Goal: Task Accomplishment & Management: Manage account settings

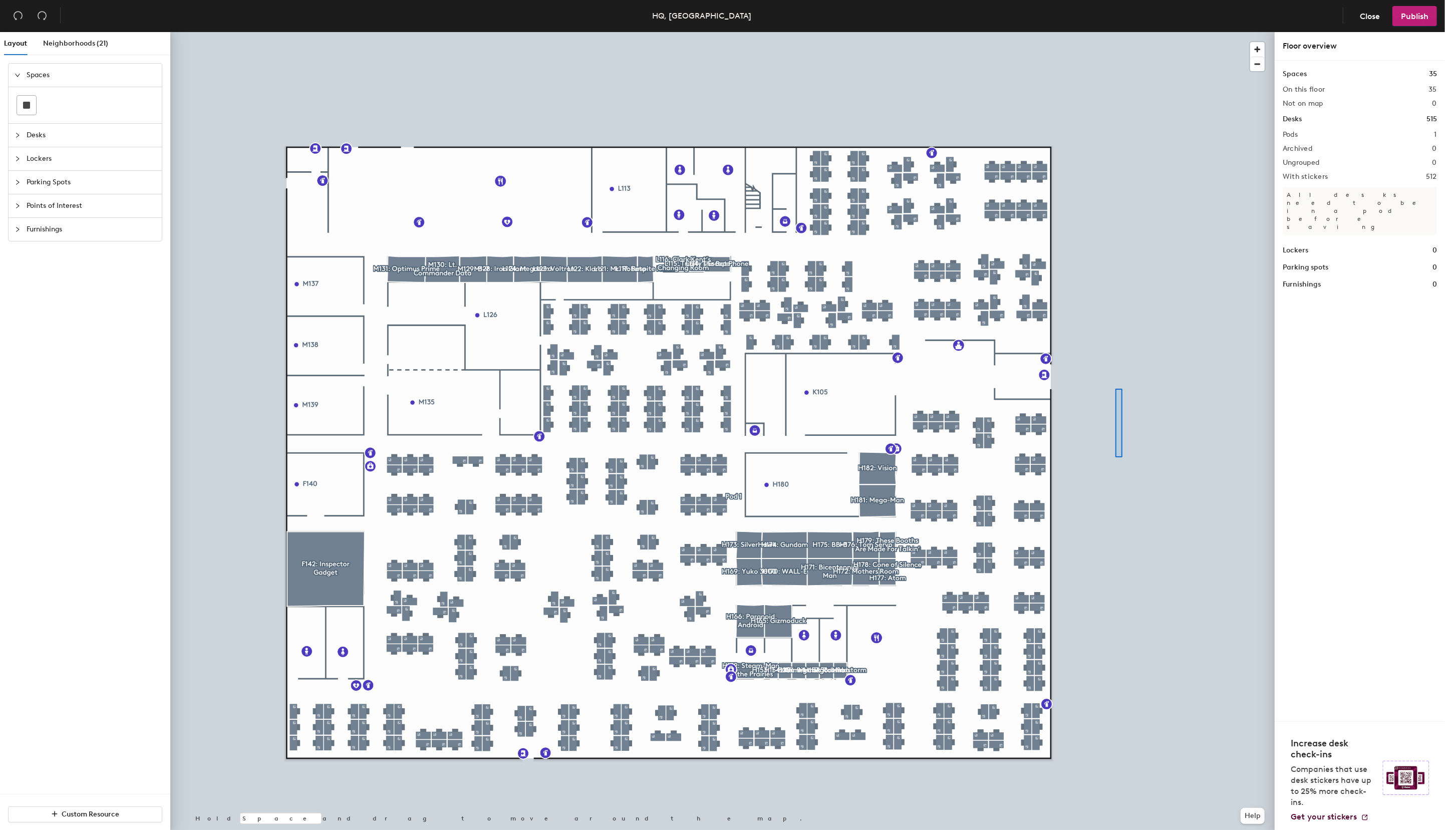
click at [1115, 32] on div at bounding box center [722, 32] width 1104 height 0
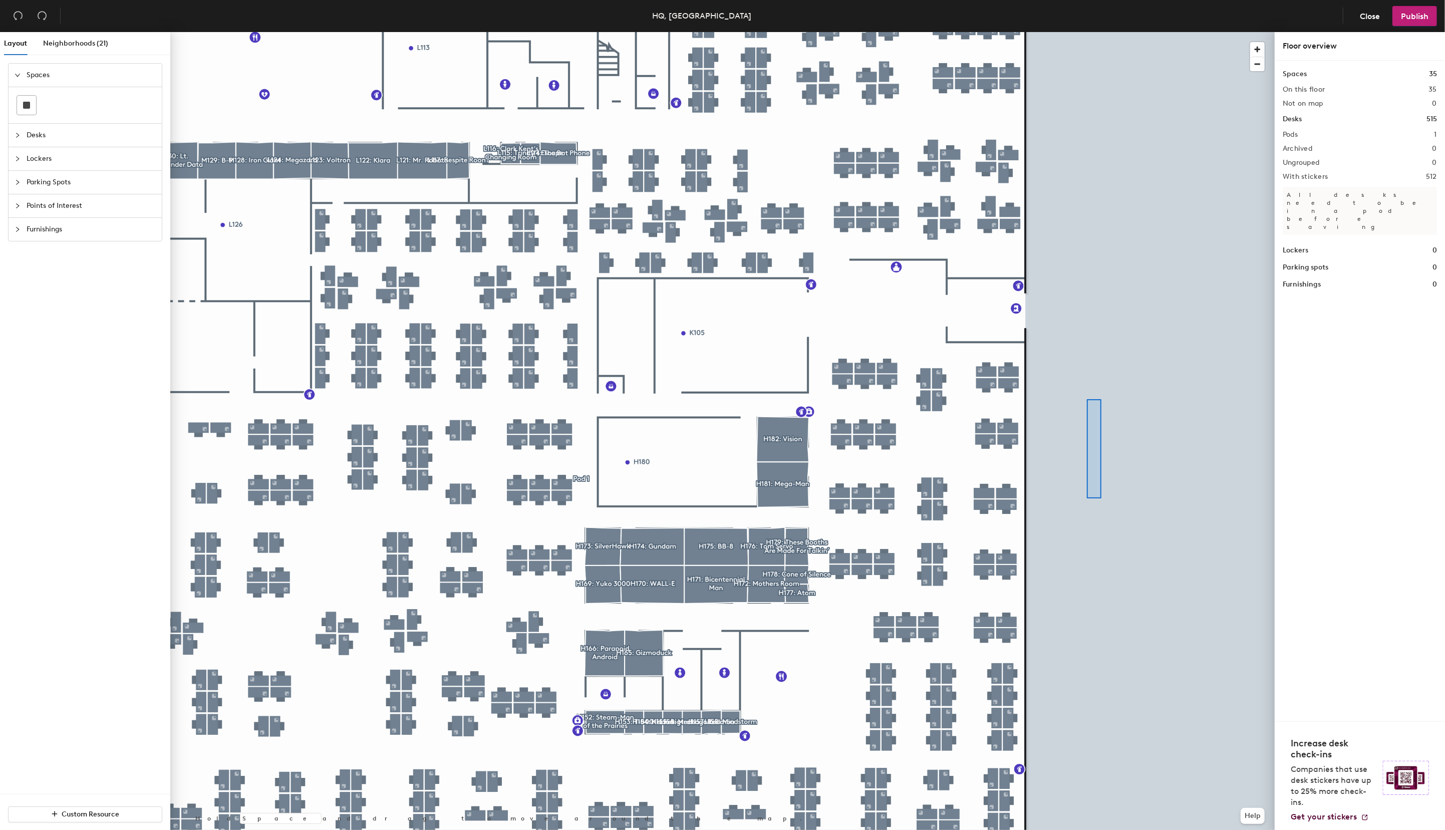
click at [1087, 32] on div at bounding box center [722, 32] width 1104 height 0
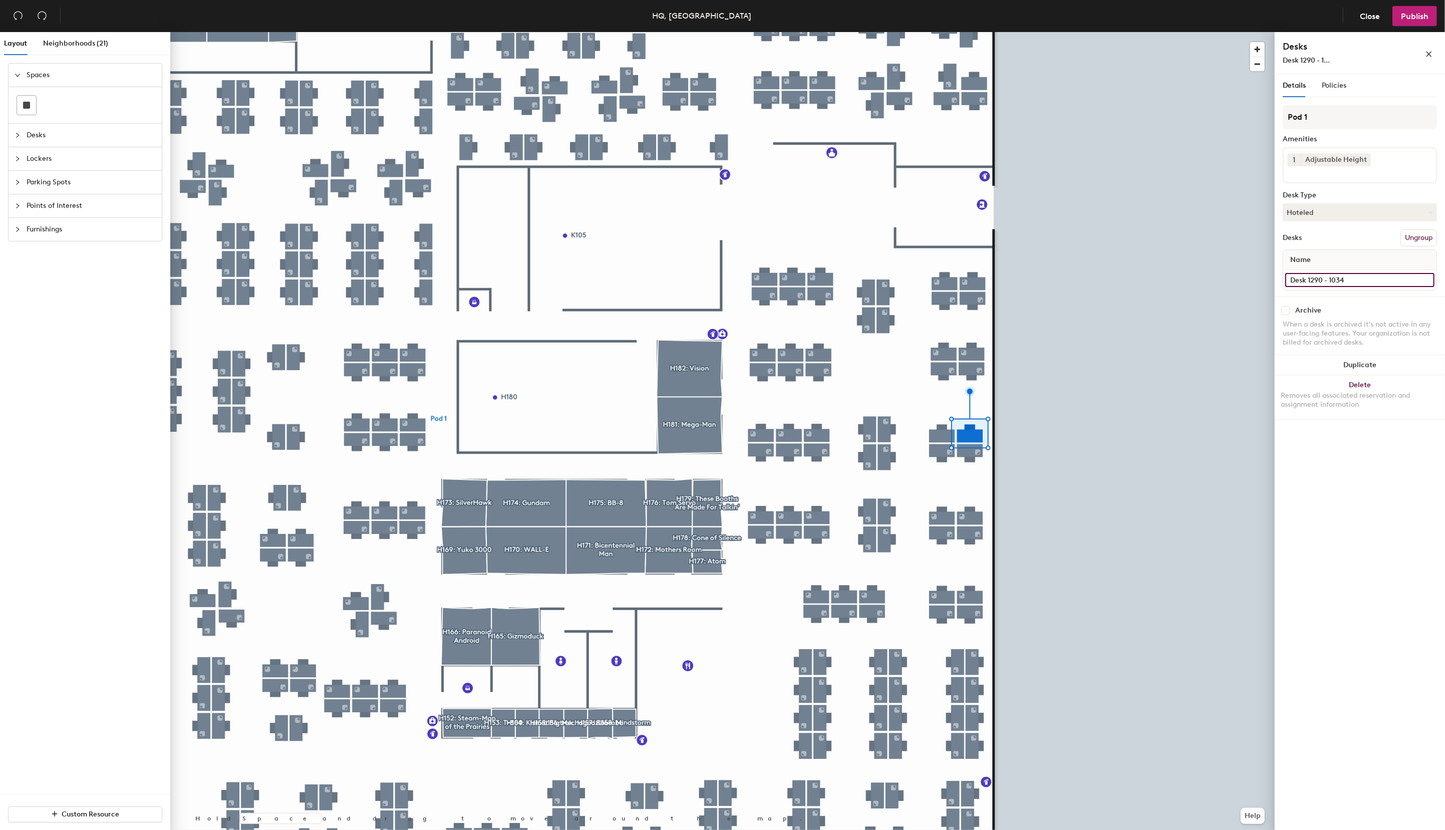
click at [1340, 280] on input "Desk 1290 - 1034" at bounding box center [1359, 280] width 149 height 14
click at [1351, 281] on input "Desk 1290 - 1034" at bounding box center [1359, 280] width 149 height 14
click at [1349, 280] on input "Desk 1290 - 1034" at bounding box center [1359, 280] width 149 height 14
click at [1350, 280] on input "Desk 1290 - 1034" at bounding box center [1359, 280] width 149 height 14
type input "Desk 1290 - 1021"
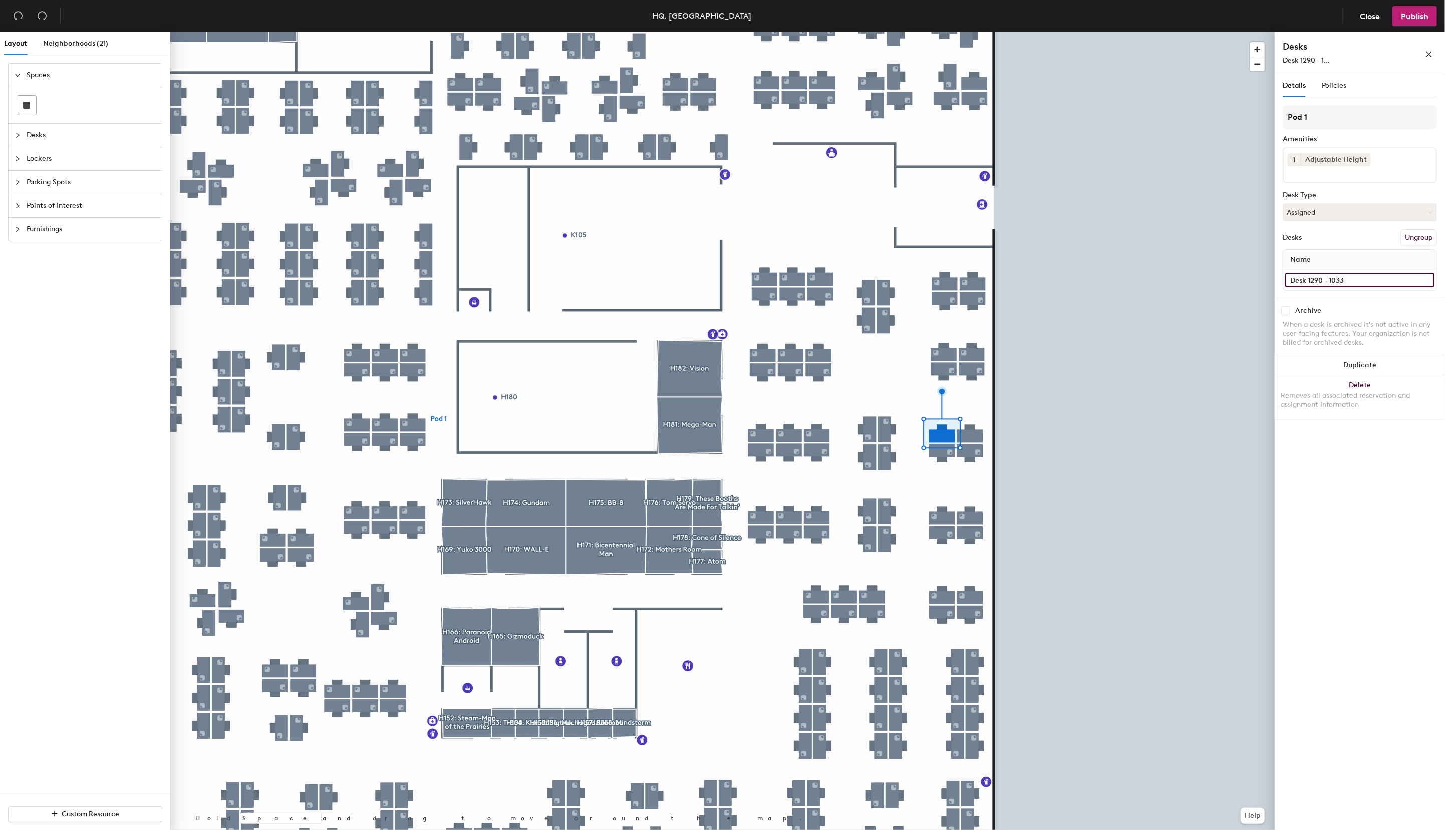
click at [1351, 280] on input "Desk 1290 - 1033" at bounding box center [1359, 280] width 149 height 14
click at [1353, 280] on input "Desk 1290 - 1033" at bounding box center [1359, 280] width 149 height 14
type input "Desk 1290 - 1022"
click at [1342, 281] on input "Desk 1290 - 1035" at bounding box center [1333, 280] width 97 height 14
click at [1350, 279] on input "Desk 1290 - 1035" at bounding box center [1333, 280] width 97 height 14
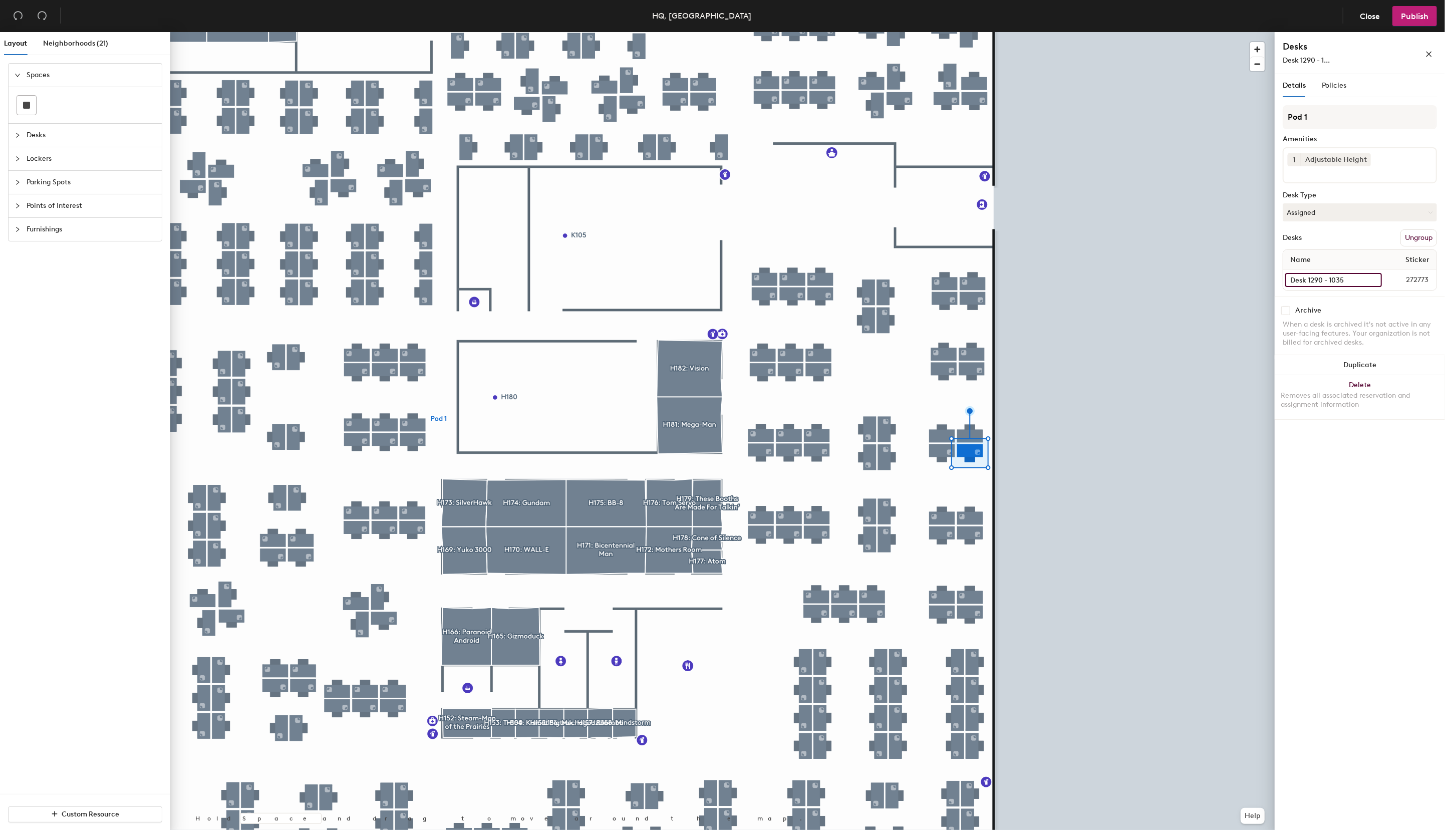
click at [1350, 279] on input "Desk 1290 - 1035" at bounding box center [1333, 280] width 97 height 14
type input "Desk 1290 - 1024"
click at [1324, 279] on input "Desk 1290 - 1036" at bounding box center [1333, 280] width 96 height 14
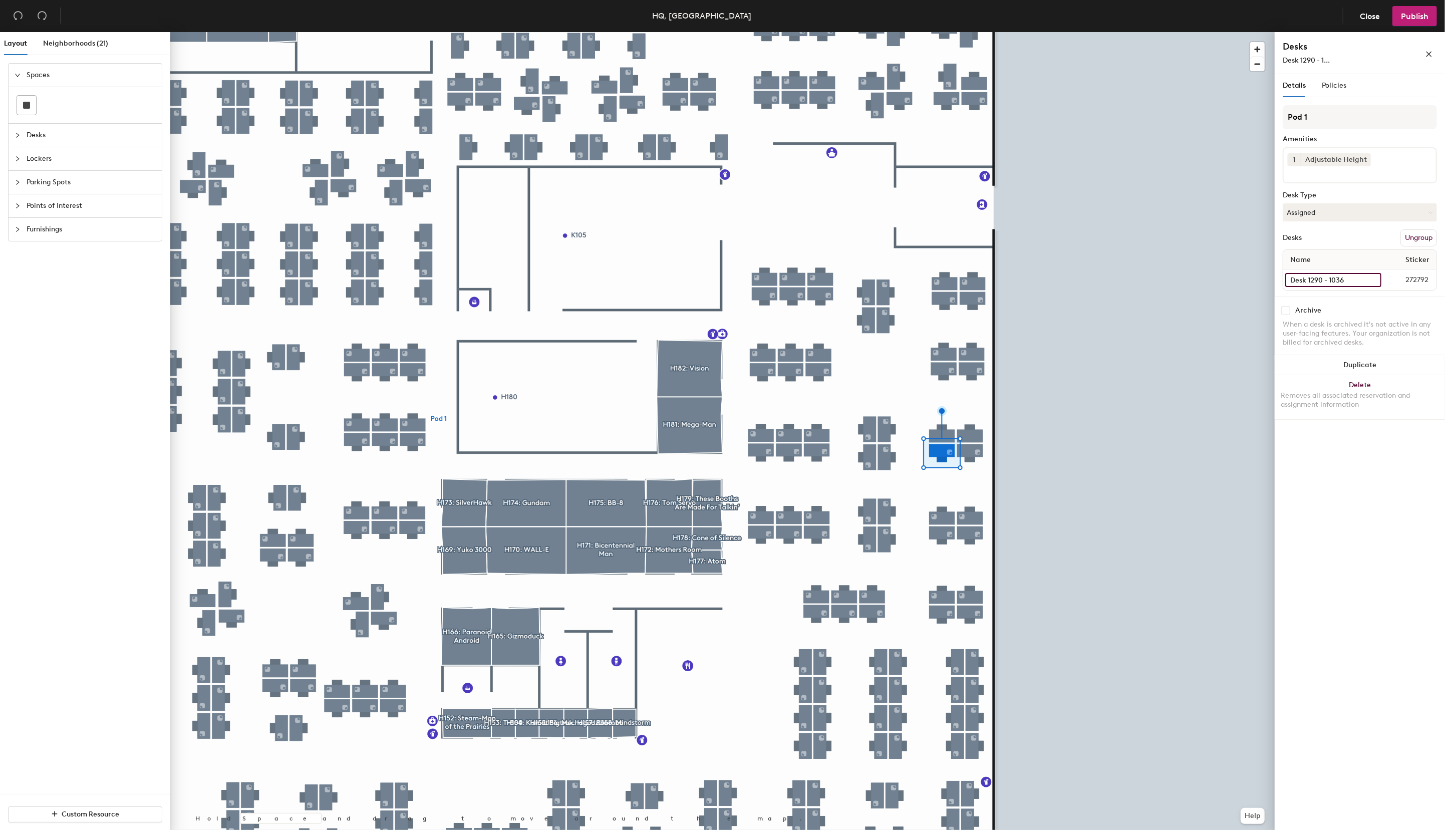
click at [1347, 278] on input "Desk 1290 - 1036" at bounding box center [1333, 280] width 96 height 14
click at [1347, 280] on input "Desk 1290 - 1036" at bounding box center [1333, 280] width 96 height 14
click at [1348, 280] on input "Desk 1290 - 1036" at bounding box center [1333, 280] width 96 height 14
click at [1349, 279] on input "Desk 1290 - 1036" at bounding box center [1333, 280] width 96 height 14
type input "Desk 1290 - 1023"
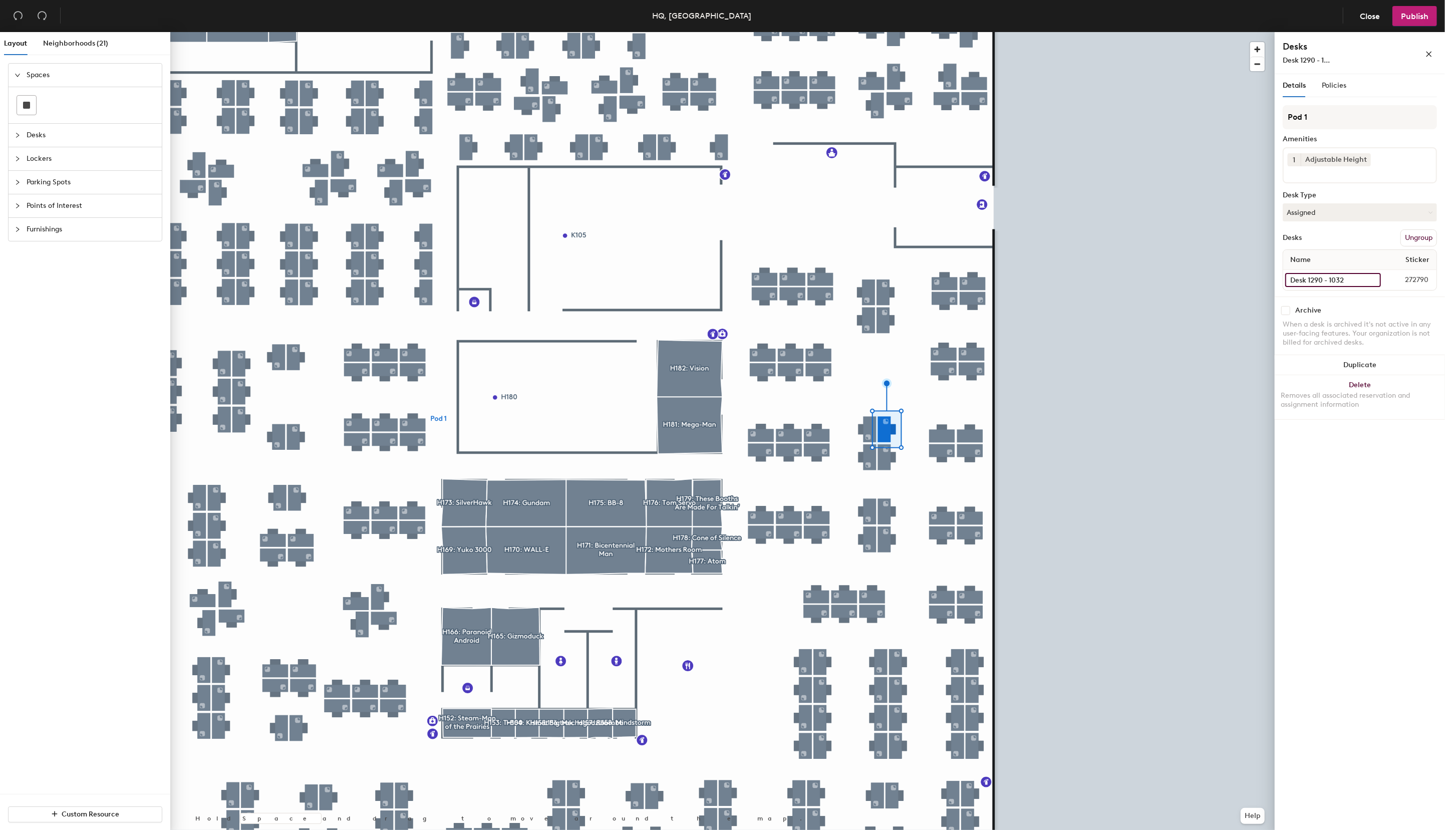
click at [1340, 279] on input "Desk 1290 - 1032" at bounding box center [1333, 280] width 96 height 14
click at [1345, 279] on input "Desk 1290 - 1032" at bounding box center [1333, 280] width 96 height 14
type input "Desk 1290 - 1026"
click at [1334, 278] on input "Desk 1290 - 1031" at bounding box center [1334, 280] width 98 height 14
click at [1342, 279] on input "Desk 1290 - 1031" at bounding box center [1334, 280] width 98 height 14
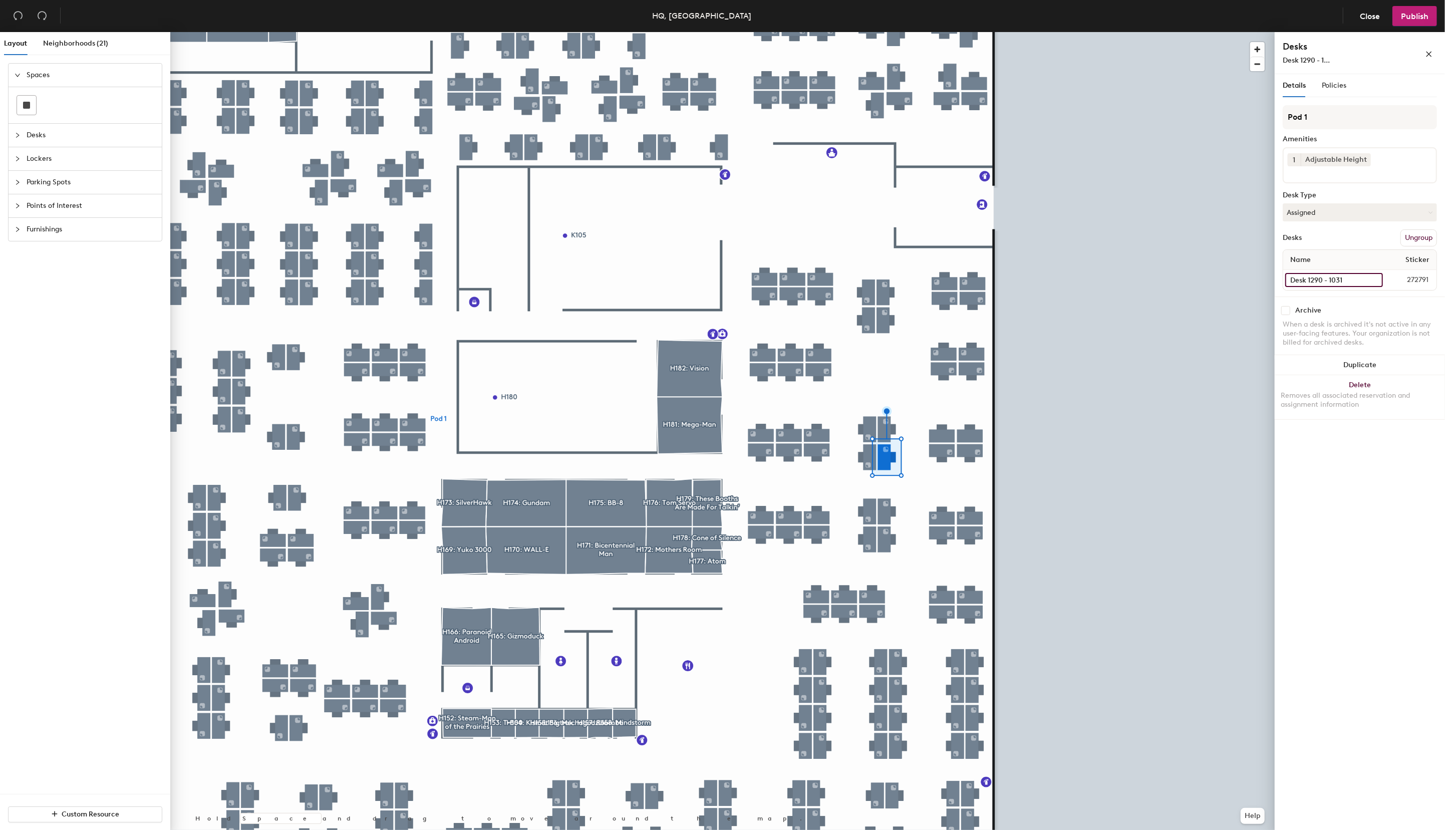
drag, startPoint x: 1346, startPoint y: 279, endPoint x: 1351, endPoint y: 286, distance: 9.0
click at [1346, 279] on input "Desk 1290 - 1031" at bounding box center [1334, 280] width 98 height 14
click at [1349, 280] on input "Desk 1290 - 1031" at bounding box center [1334, 280] width 98 height 14
type input "Desk 1290 - 1025"
click at [1346, 280] on input "Desk 1290 - 1030" at bounding box center [1333, 280] width 97 height 14
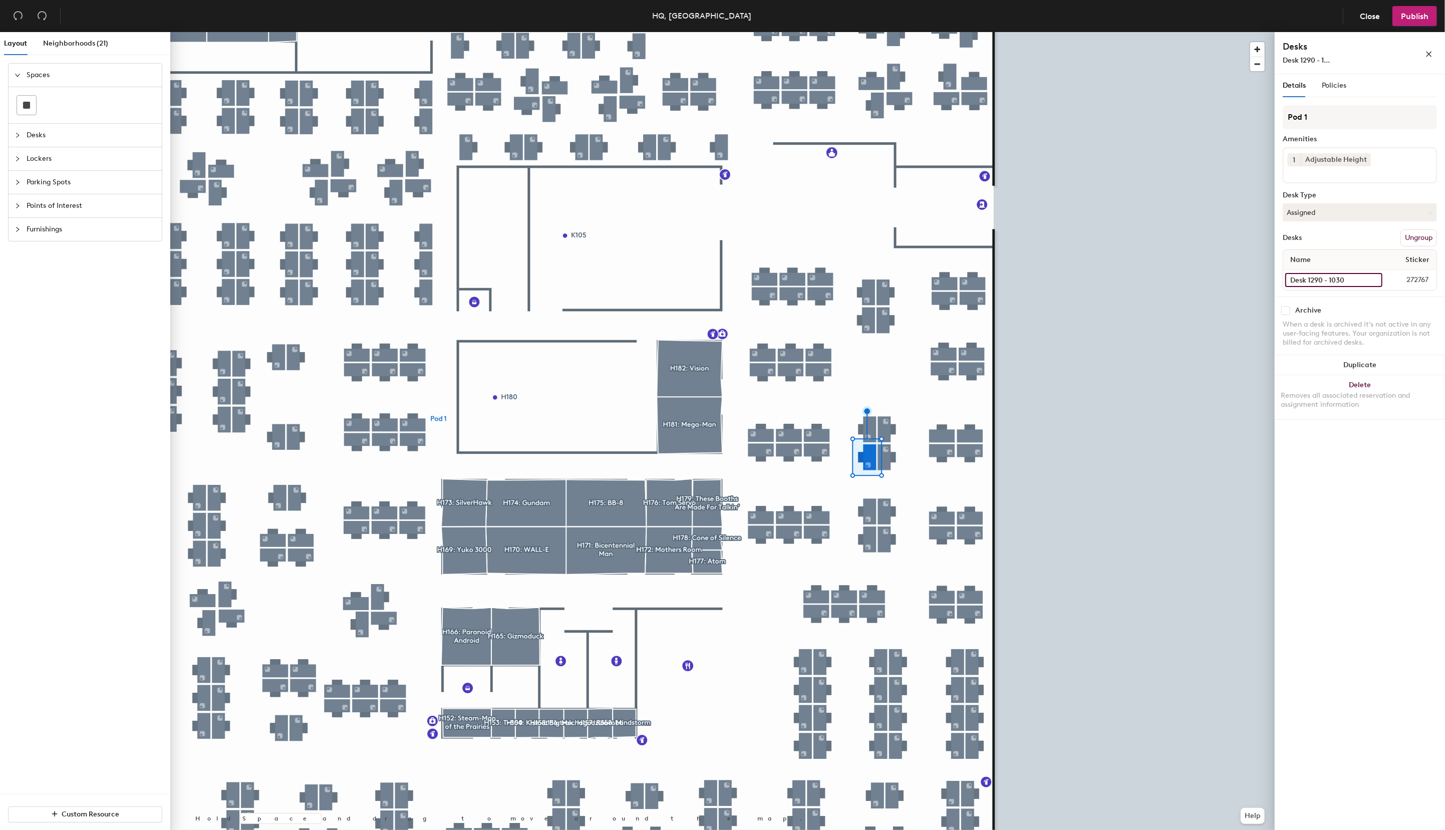
click at [1348, 280] on input "Desk 1290 - 1030" at bounding box center [1333, 280] width 97 height 14
type input "Desk 1290 - 1028"
click at [1321, 280] on input "Desk 1290 - 1029" at bounding box center [1333, 280] width 97 height 14
click at [1323, 278] on input "Desk 1290 - 1029" at bounding box center [1333, 280] width 97 height 14
click at [1352, 277] on input "Desk 1290 - 1029" at bounding box center [1333, 280] width 97 height 14
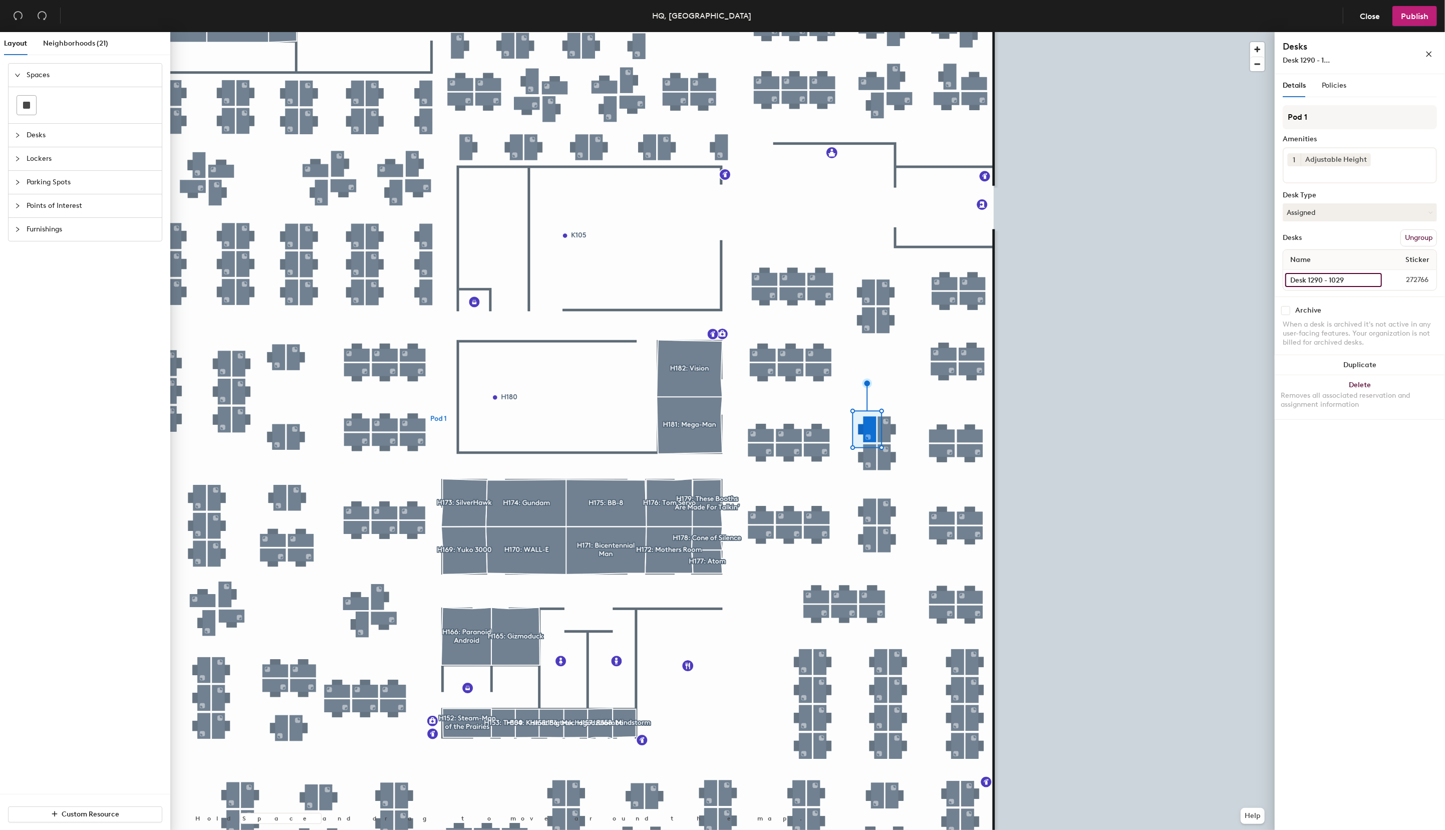
click at [1353, 277] on input "Desk 1290 - 1029" at bounding box center [1333, 280] width 97 height 14
type input "Desk 1290 - 1027"
click at [1336, 277] on input "Desk 1290 - 1023" at bounding box center [1333, 280] width 96 height 14
click at [1352, 278] on input "Desk 1290 - 1023" at bounding box center [1333, 280] width 96 height 14
type input "Desk 1290 - 1031"
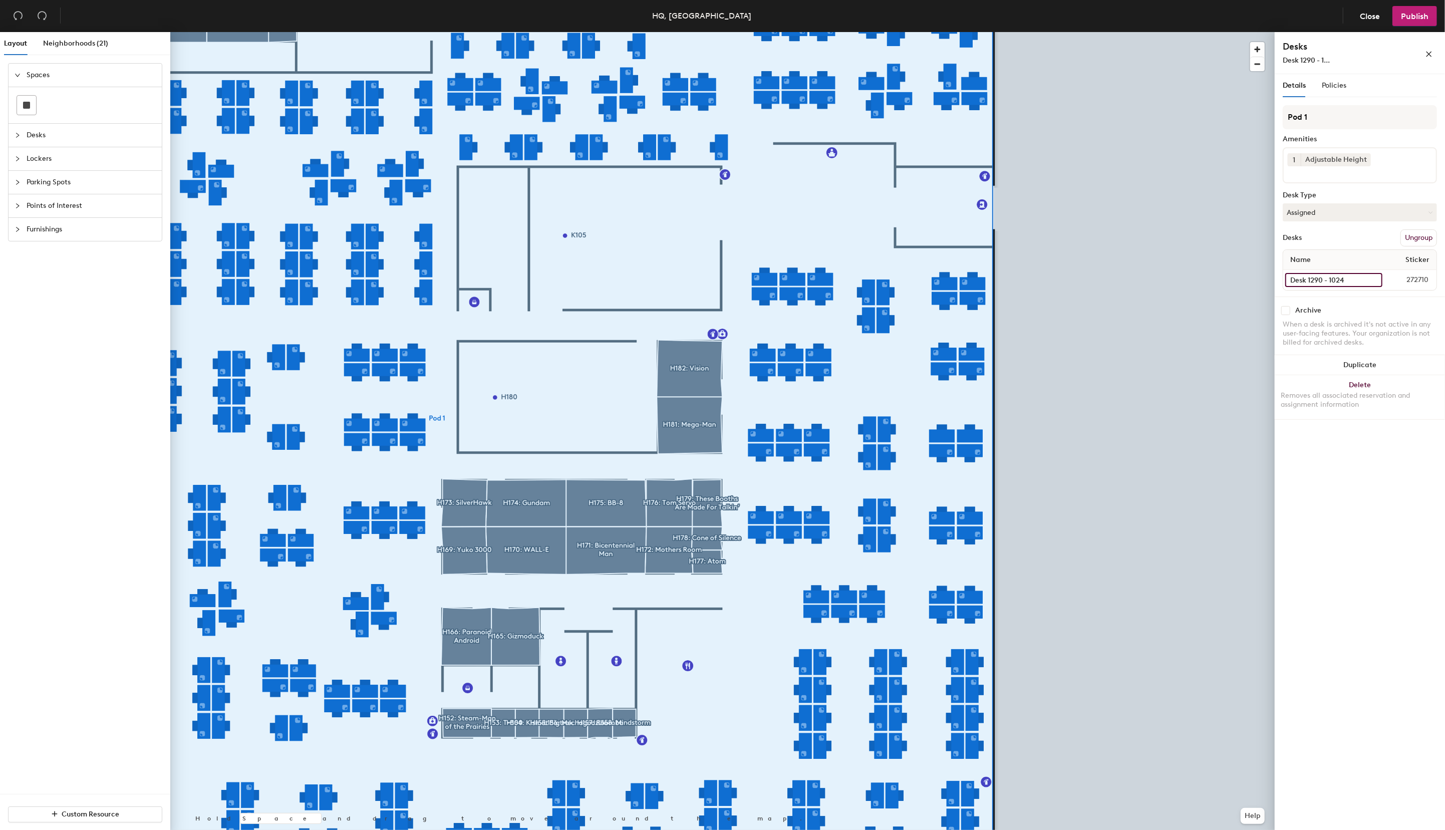
click at [1338, 278] on input "Desk 1290 - 1024" at bounding box center [1333, 280] width 97 height 14
click at [1340, 279] on input "Desk 1290 - 1024" at bounding box center [1333, 280] width 97 height 14
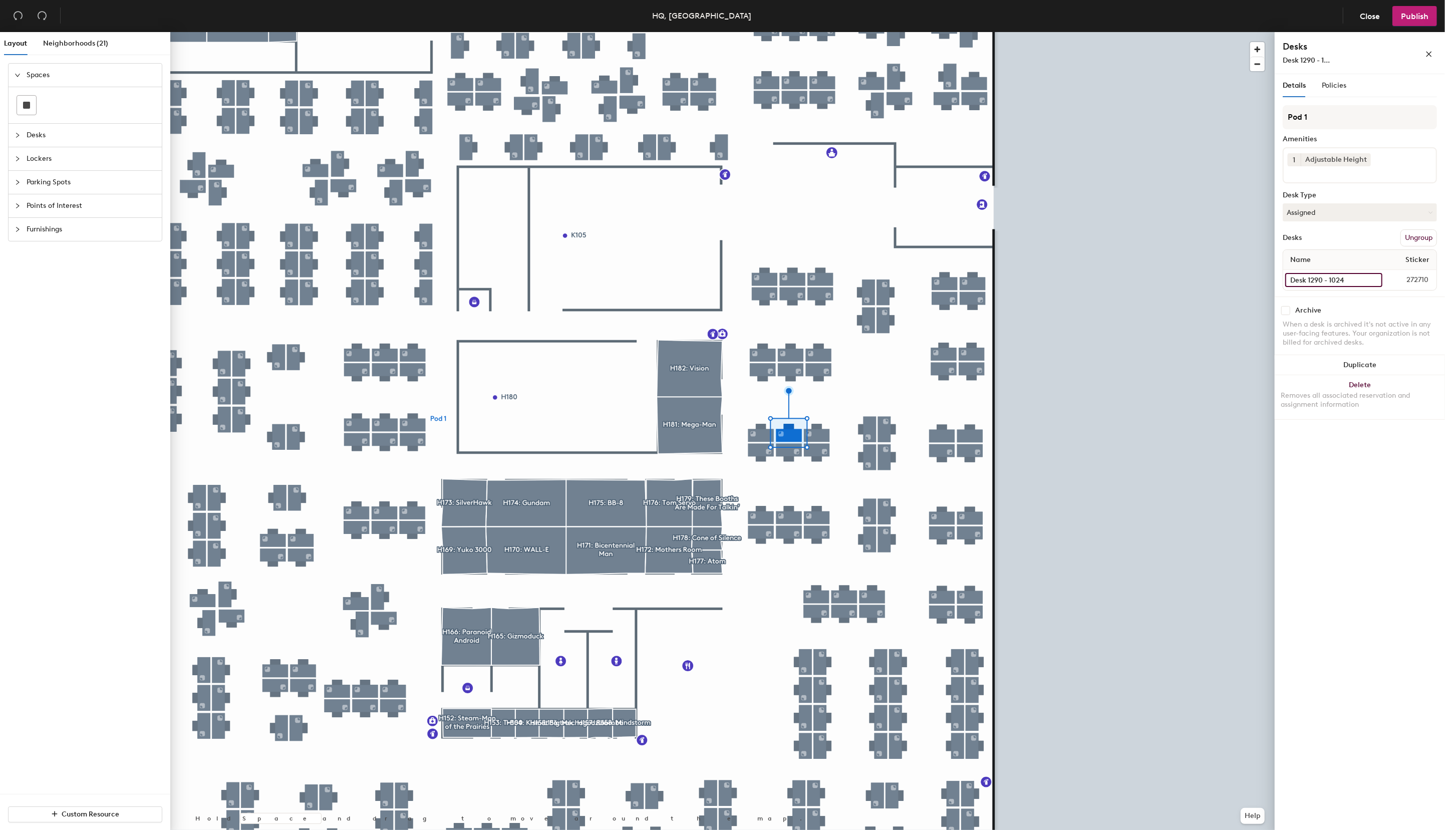
click at [1352, 279] on input "Desk 1290 - 1024" at bounding box center [1333, 280] width 97 height 14
click at [1348, 279] on input "Desk 1290 - 1024" at bounding box center [1333, 280] width 97 height 14
type input "Desk 1290 - 1030"
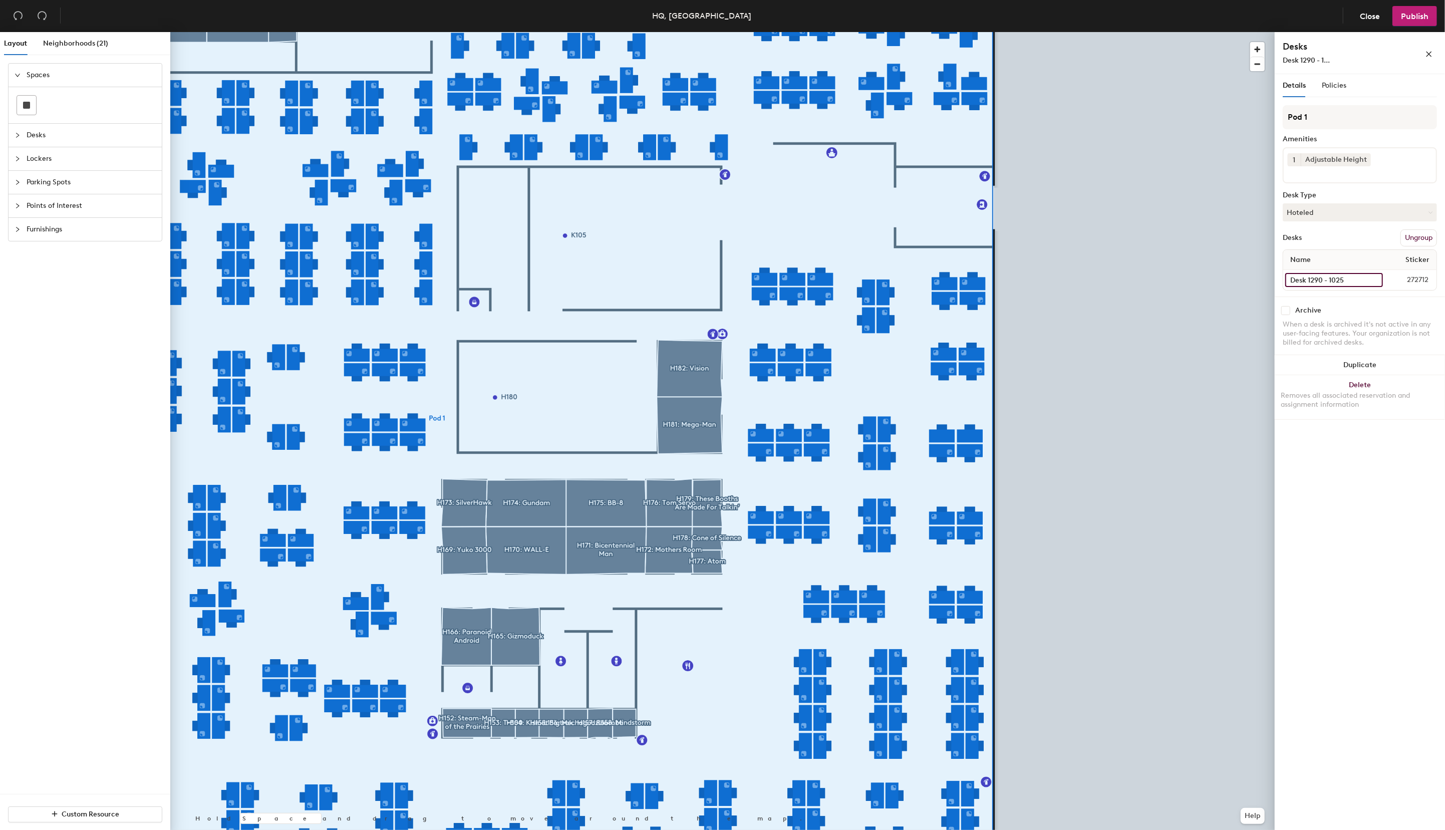
click at [1356, 279] on input "Desk 1290 - 1025" at bounding box center [1334, 280] width 98 height 14
click at [1353, 281] on input "Desk 1290 - 1025" at bounding box center [1334, 280] width 98 height 14
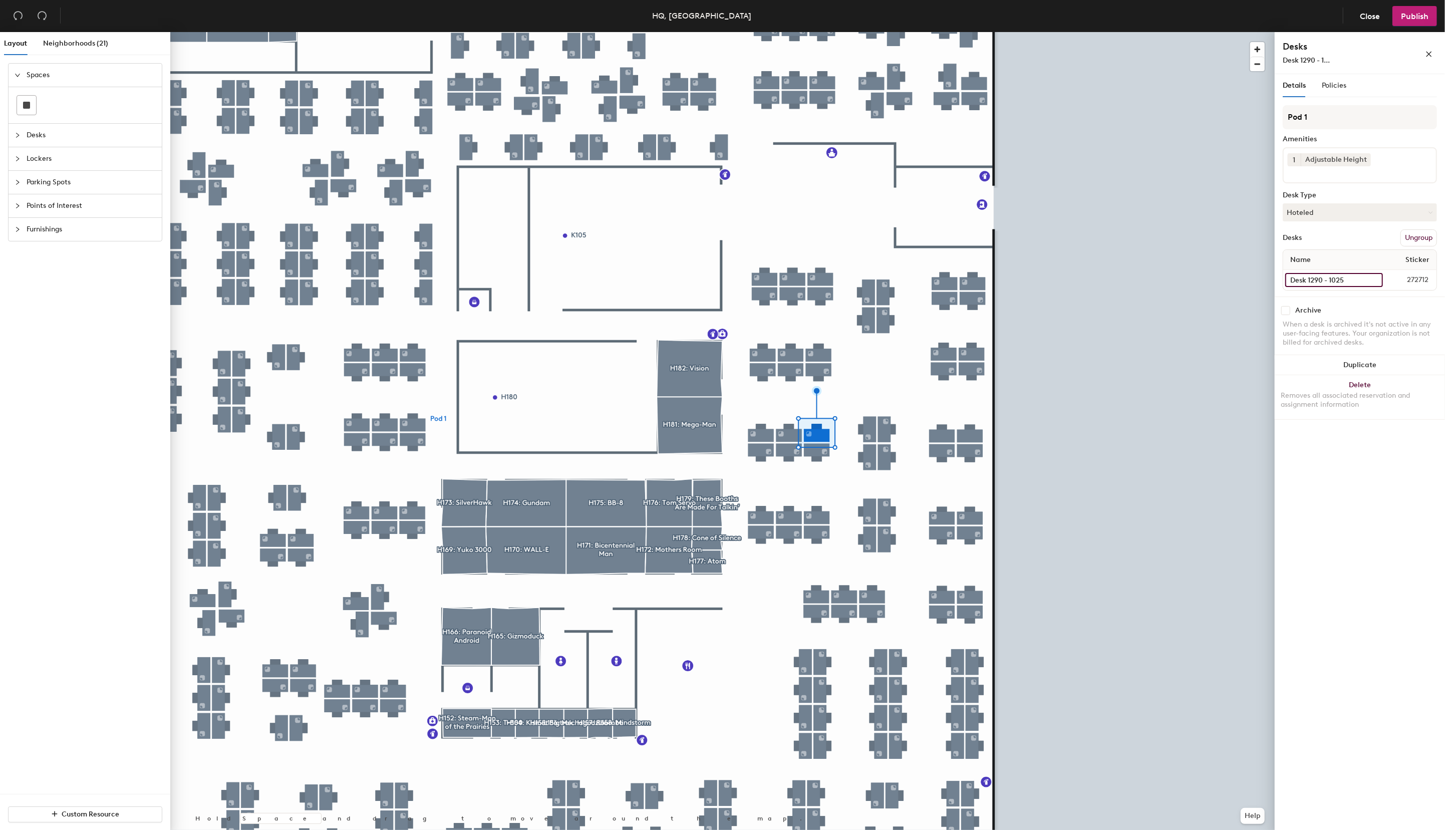
click at [1353, 281] on input "Desk 1290 - 1025" at bounding box center [1334, 280] width 98 height 14
click at [1352, 280] on input "Desk 1290 - 1025" at bounding box center [1334, 280] width 98 height 14
type input "Desk 1290 - 1029"
click at [1409, 21] on button "Publish" at bounding box center [1414, 16] width 45 height 20
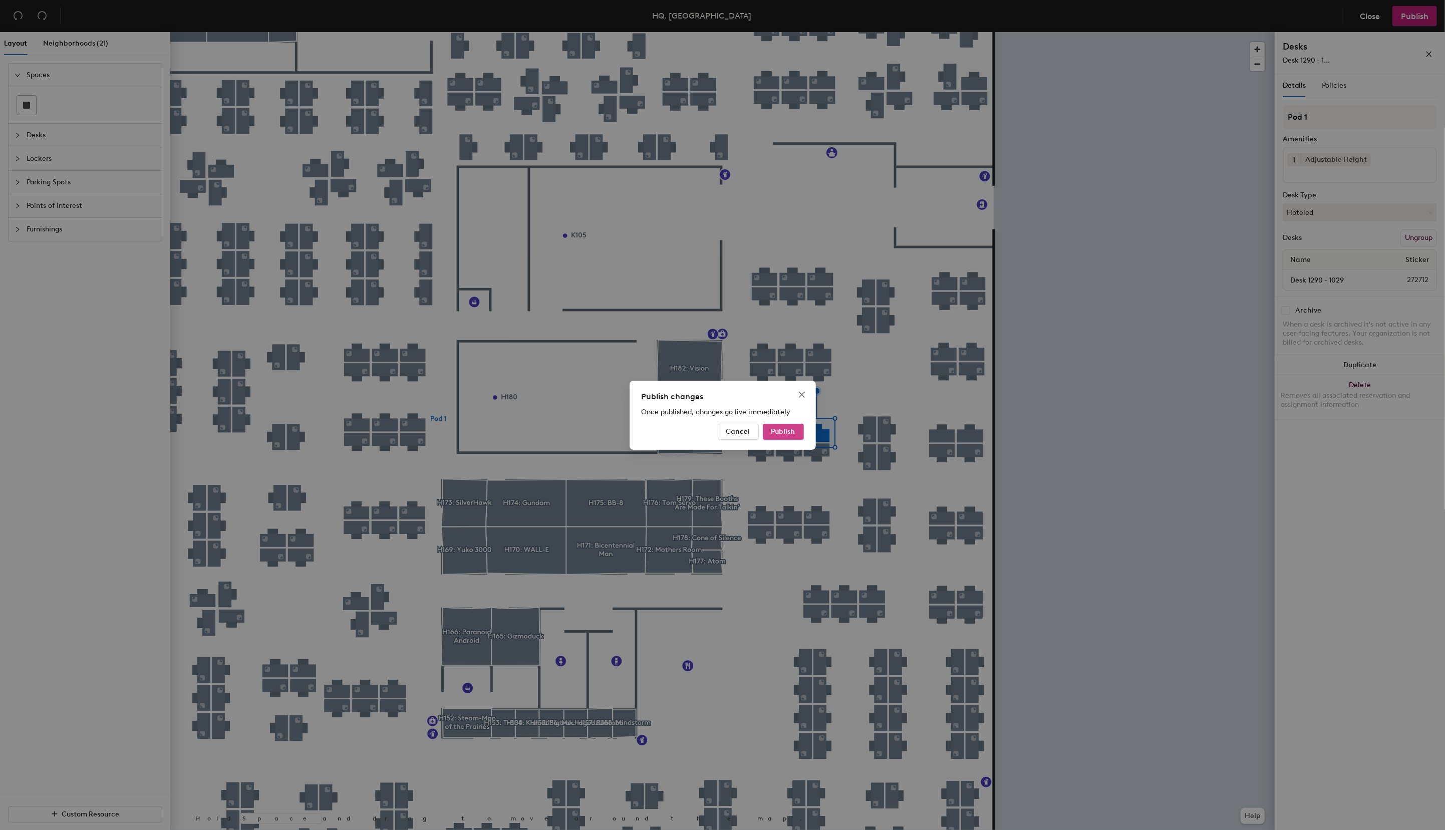
click at [784, 431] on span "Publish" at bounding box center [783, 431] width 24 height 9
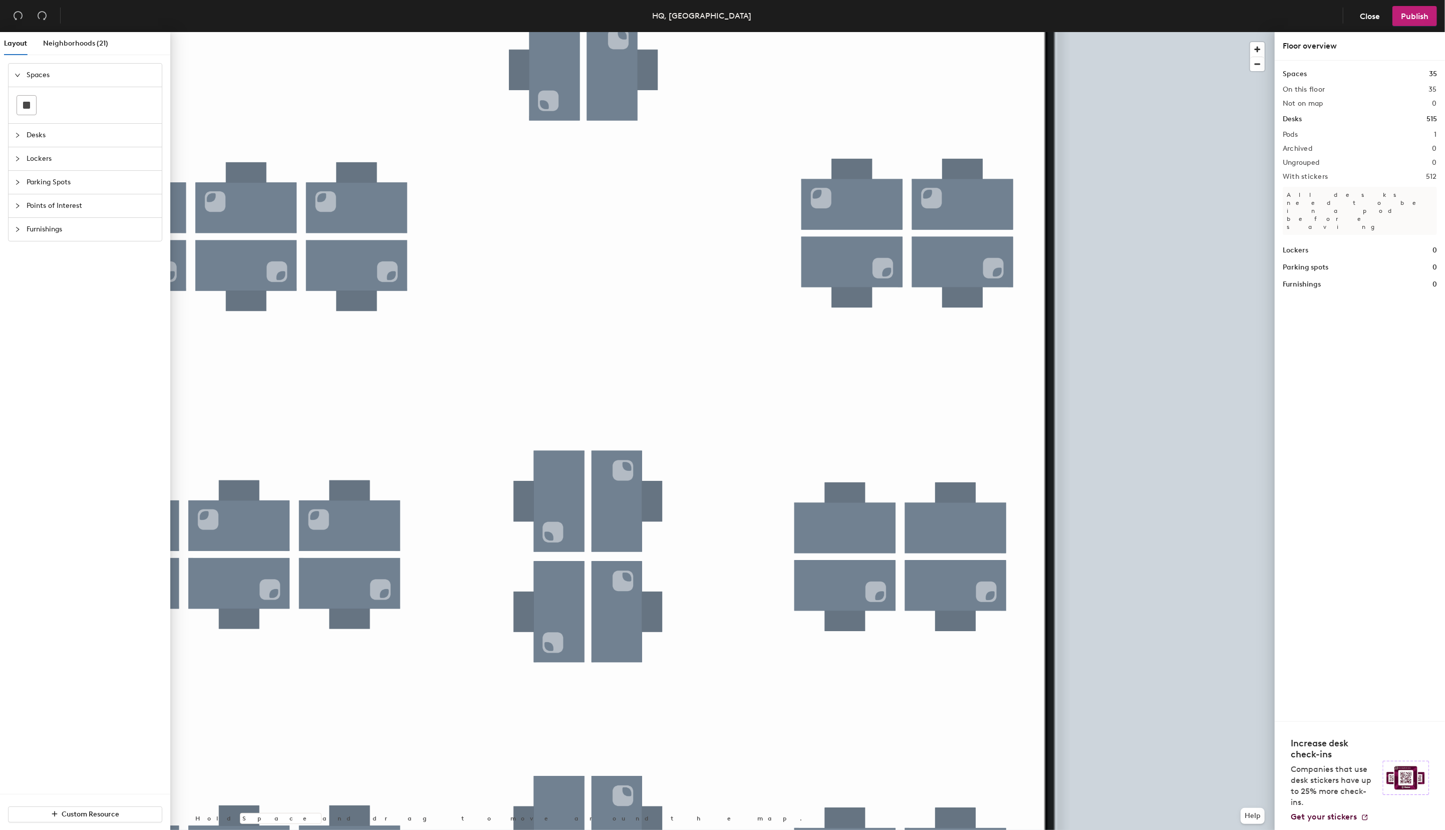
click at [1432, 383] on div "Layout Neighborhoods (21) Spaces Desks Lockers Parking Spots Points of Interest…" at bounding box center [722, 433] width 1445 height 802
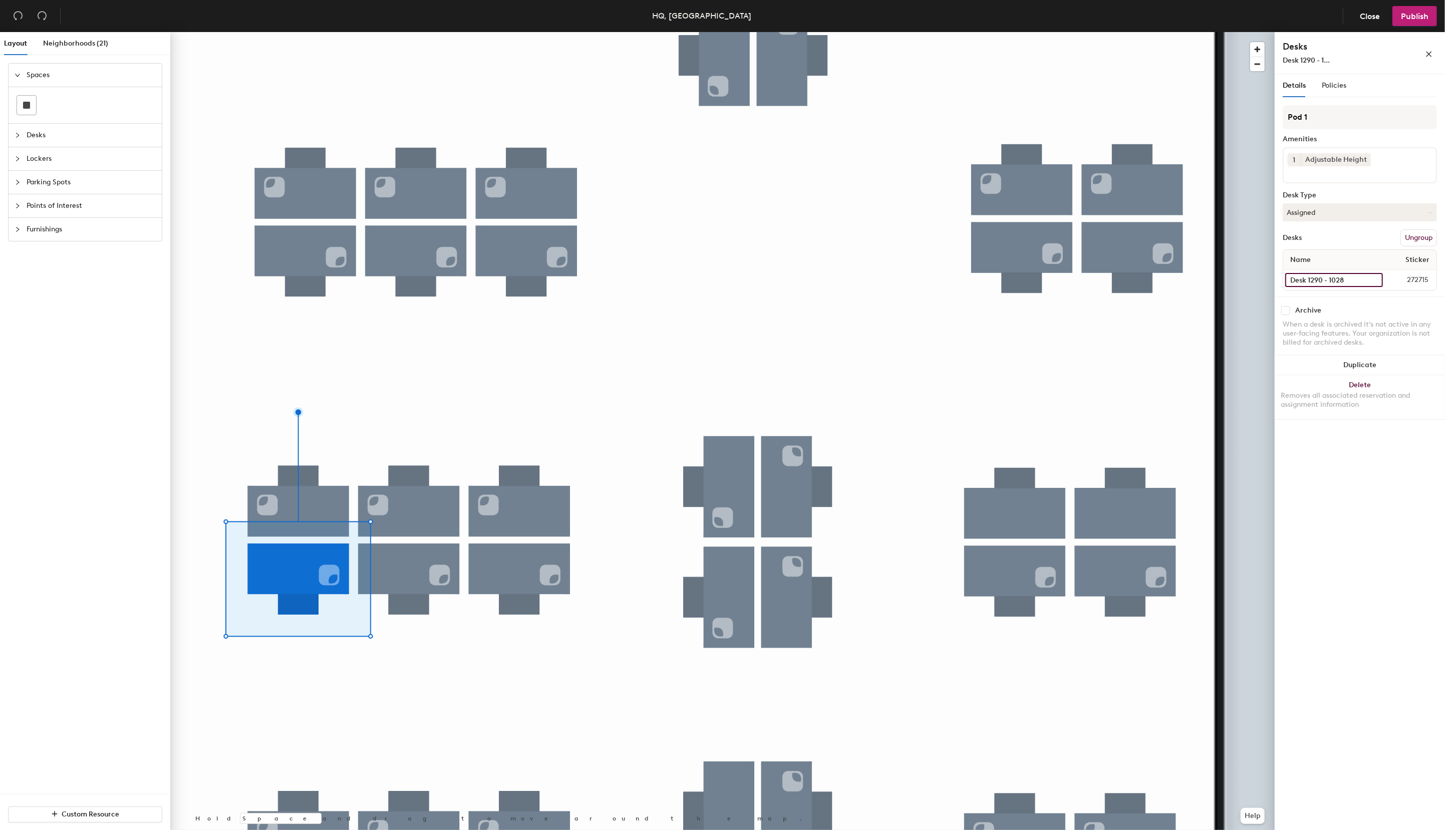
click at [1351, 284] on input "Desk 1290 - 1028" at bounding box center [1334, 280] width 98 height 14
click at [1350, 280] on input "Desk 1290 - 1028" at bounding box center [1334, 280] width 98 height 14
type input "Desk 1290 - 1032"
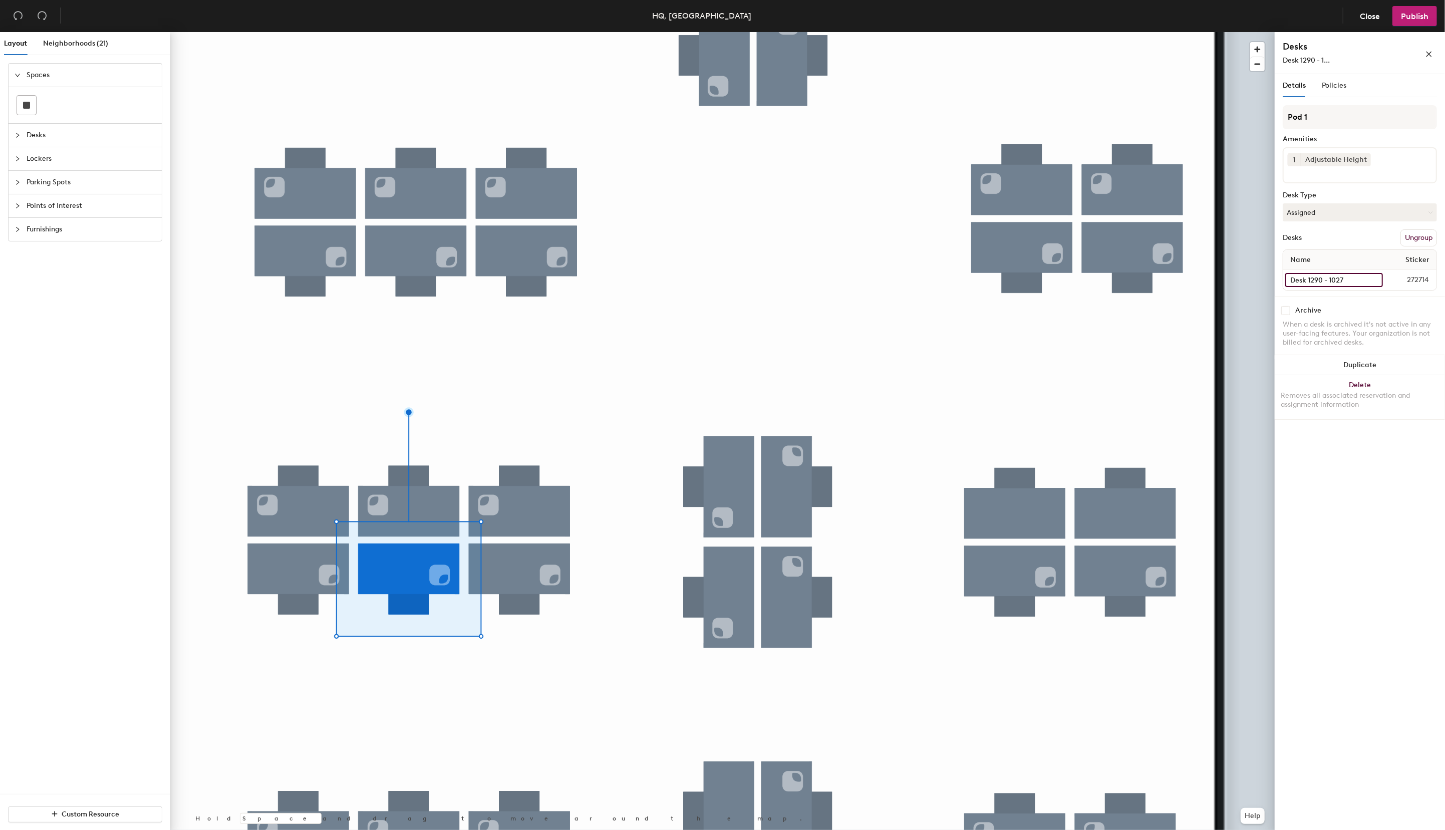
click at [1347, 280] on input "Desk 1290 - 1027" at bounding box center [1334, 280] width 98 height 14
click at [1348, 280] on input "Desk 1290 - 1027" at bounding box center [1334, 280] width 98 height 14
type input "Desk 1290 - 1033"
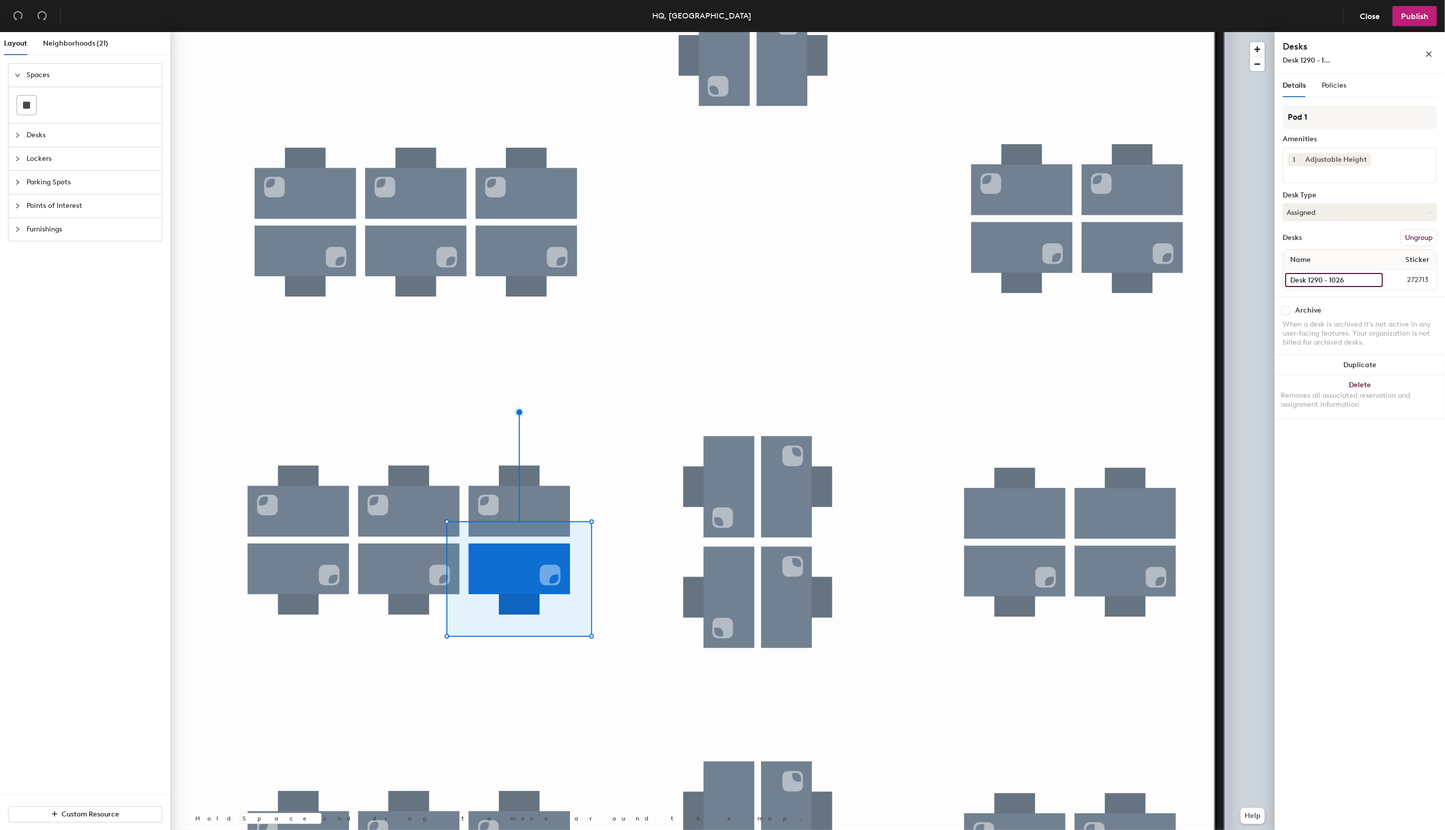
click at [1347, 279] on input "Desk 1290 - 1026" at bounding box center [1334, 280] width 98 height 14
click at [1350, 279] on input "Desk 1290 - 1026" at bounding box center [1334, 280] width 98 height 14
click at [1351, 280] on input "Desk 1290 - 1026" at bounding box center [1334, 280] width 98 height 14
click at [1353, 280] on input "Desk 1290 - 1026" at bounding box center [1334, 280] width 98 height 14
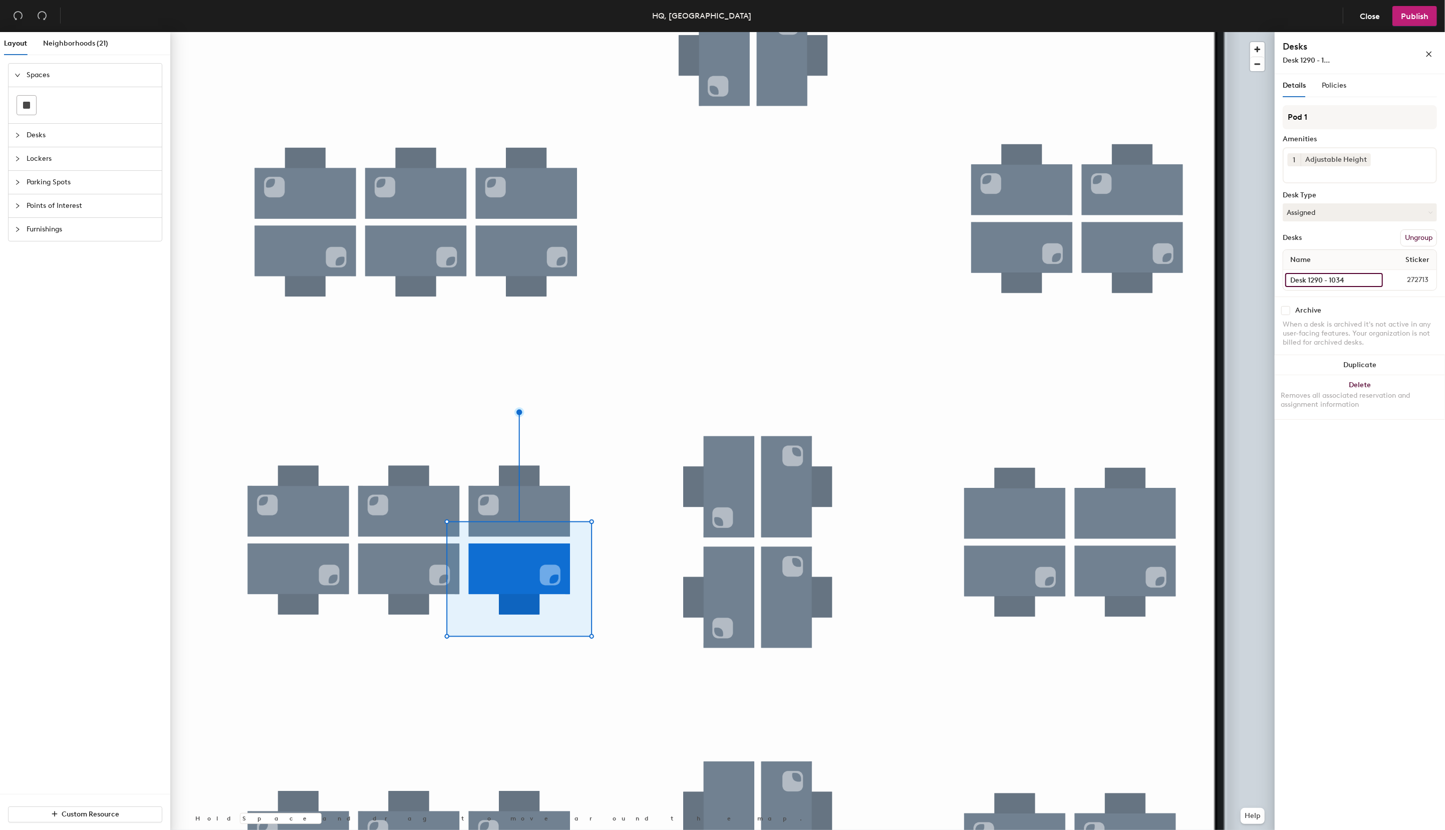
type input "Desk 1290 - 1034"
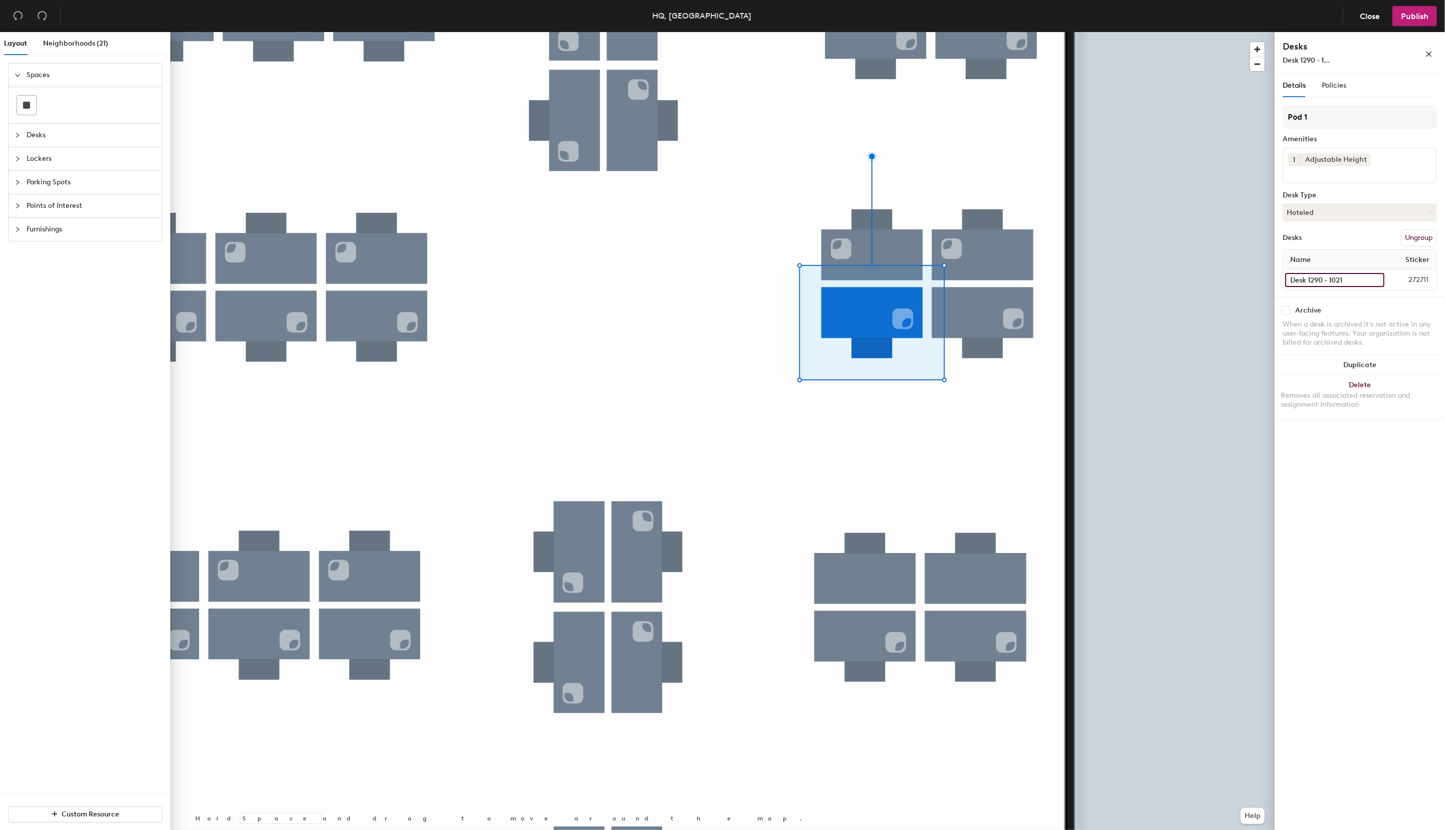
click at [1336, 279] on input "Desk 1290 - 1021" at bounding box center [1334, 280] width 99 height 14
click at [1342, 283] on input "Desk 1290 - 1021" at bounding box center [1334, 280] width 99 height 14
type input "Desk 1290 - 1019"
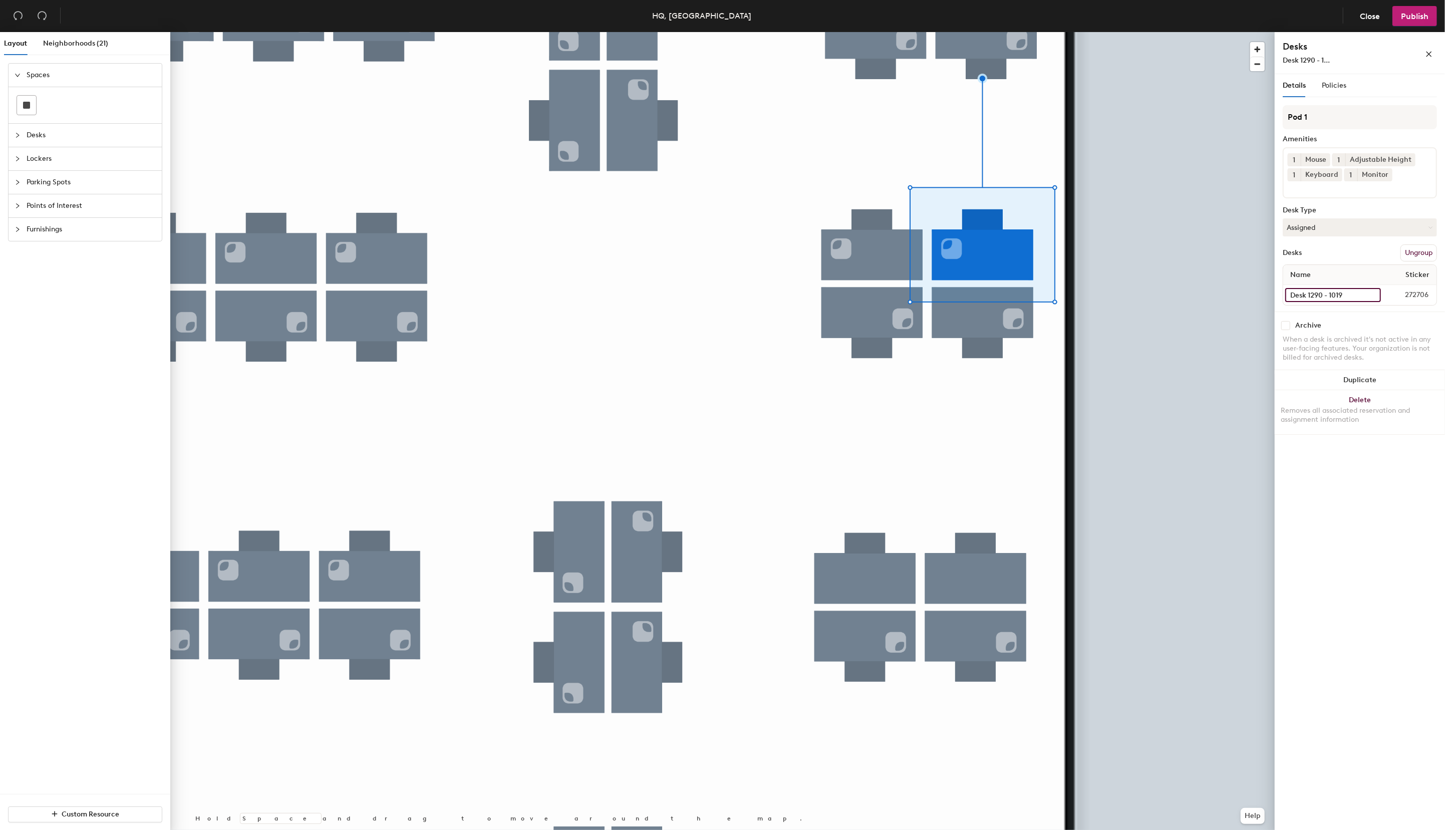
click at [1326, 292] on input "Desk 1290 - 1019" at bounding box center [1333, 295] width 96 height 14
click at [1350, 295] on input "Desk 1290 - 1019" at bounding box center [1333, 295] width 96 height 14
click at [1348, 293] on input "Desk 1290 - 1019" at bounding box center [1333, 295] width 96 height 14
click at [1349, 296] on input "Desk 1290 - 1019" at bounding box center [1333, 295] width 96 height 14
type input "Desk 1290 - 1017"
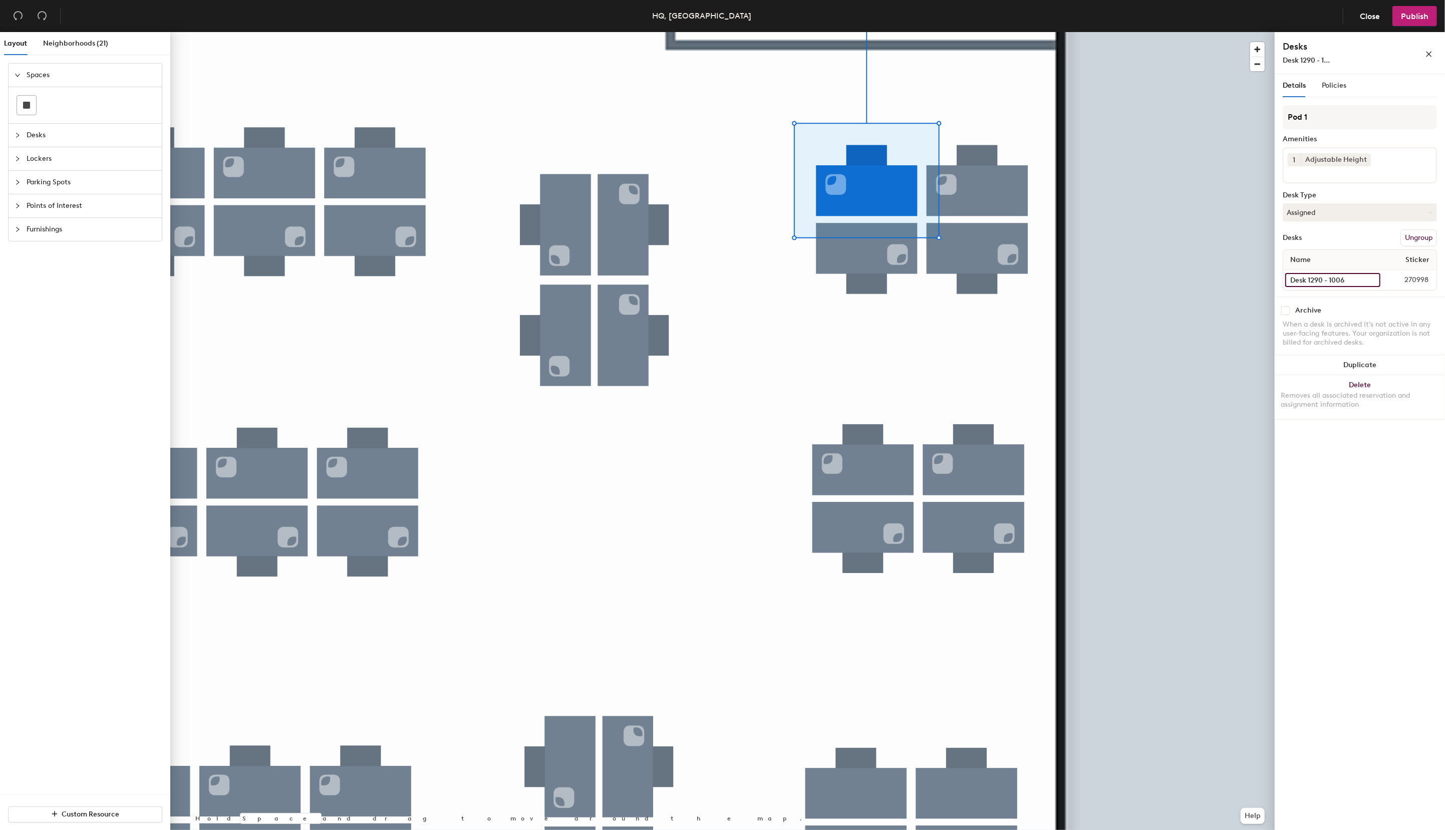
click at [1347, 279] on input "Desk 1290 - 1006" at bounding box center [1332, 280] width 95 height 14
click at [1348, 279] on input "Desk 1290 - 1006" at bounding box center [1332, 280] width 95 height 14
type input "Desk 1290 - 1014"
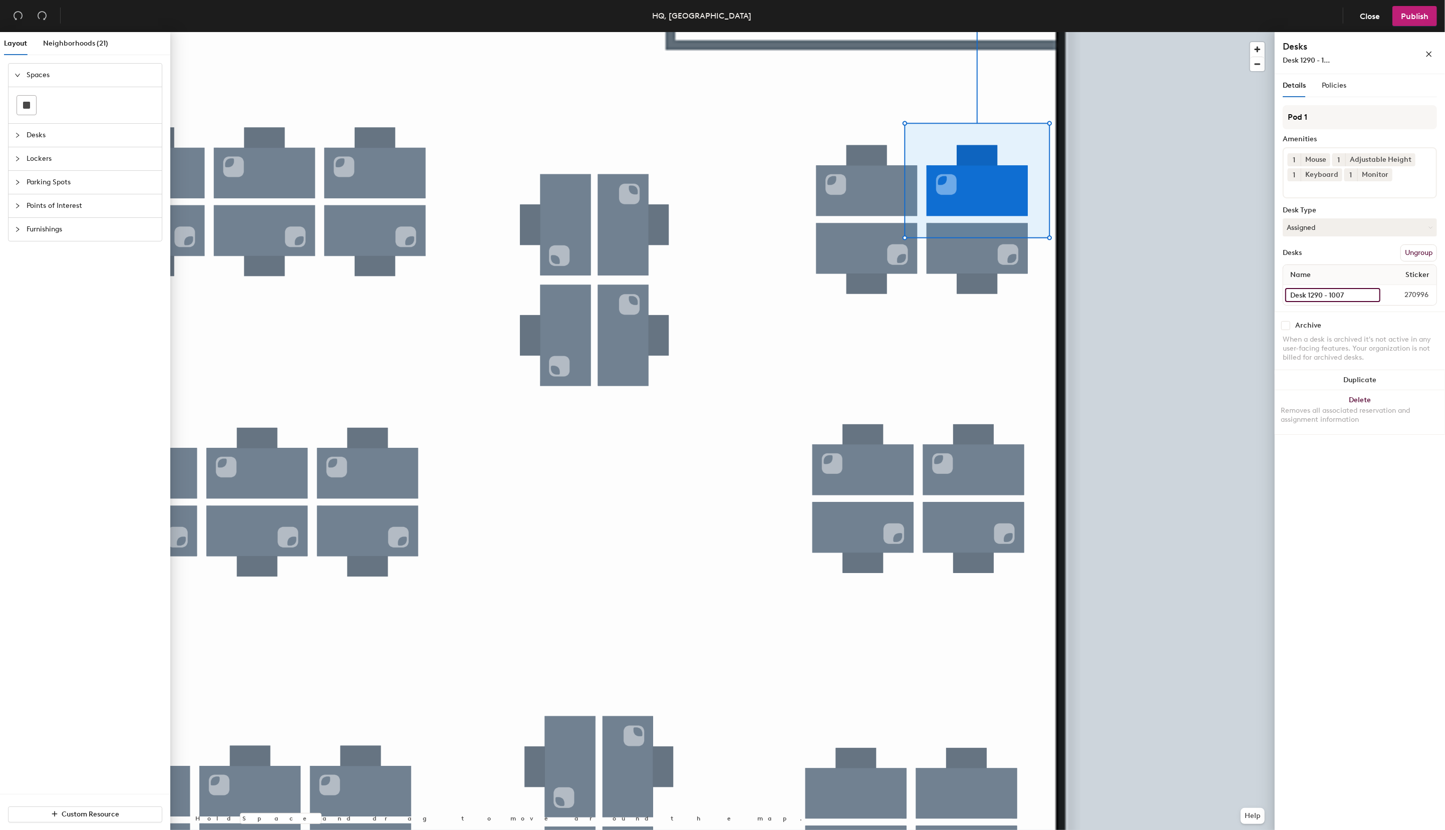
click at [1344, 292] on input "Desk 1290 - 1007" at bounding box center [1332, 295] width 95 height 14
click at [1347, 292] on input "Desk 1290 - 1007" at bounding box center [1332, 295] width 95 height 14
type input "Desk 1290 - 1013"
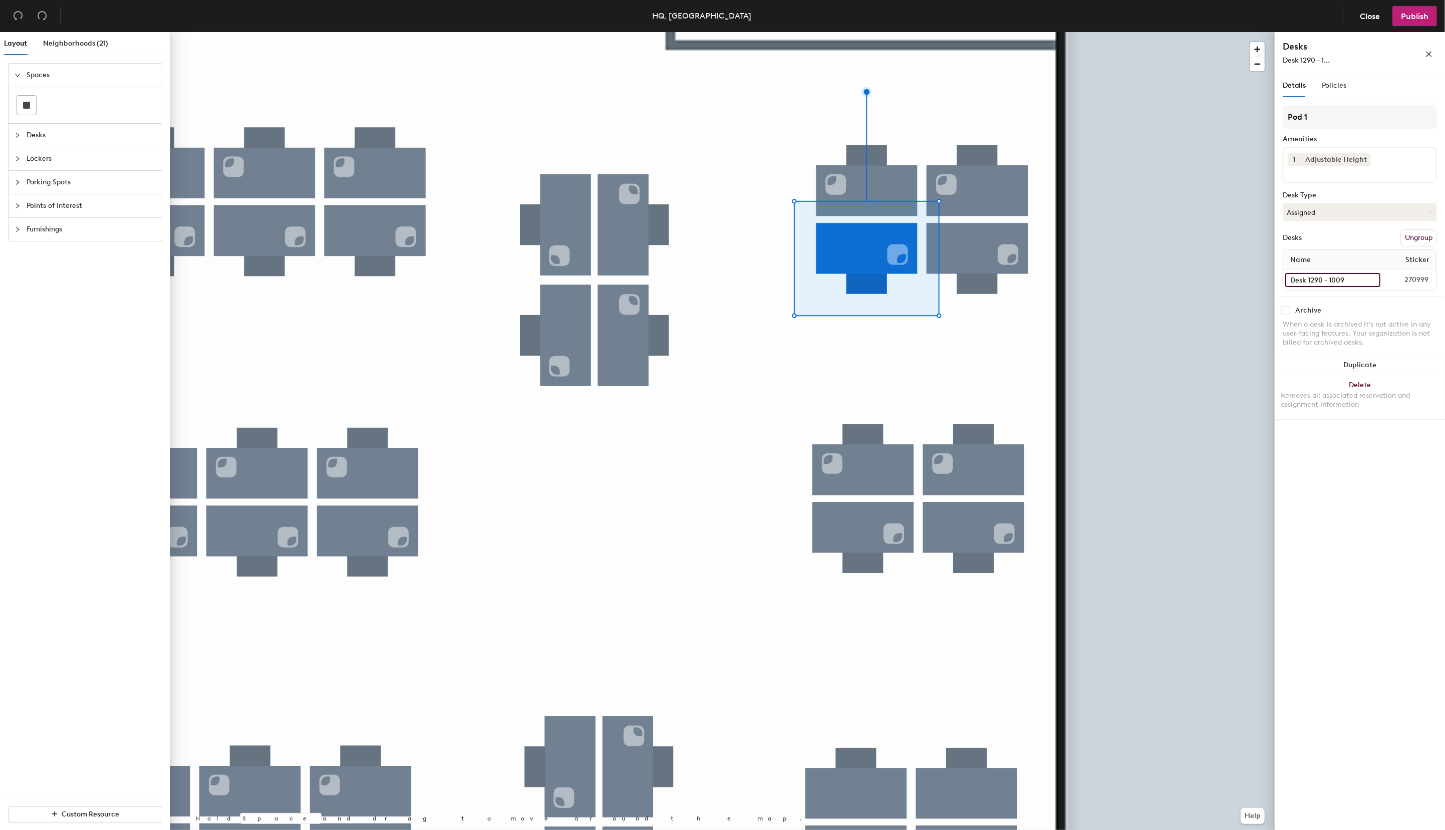
click at [1322, 280] on input "Desk 1290 - 1009" at bounding box center [1332, 280] width 95 height 14
click at [1340, 278] on input "Desk 1290 - 1009" at bounding box center [1332, 280] width 95 height 14
type input "Desk 1290 - 1015"
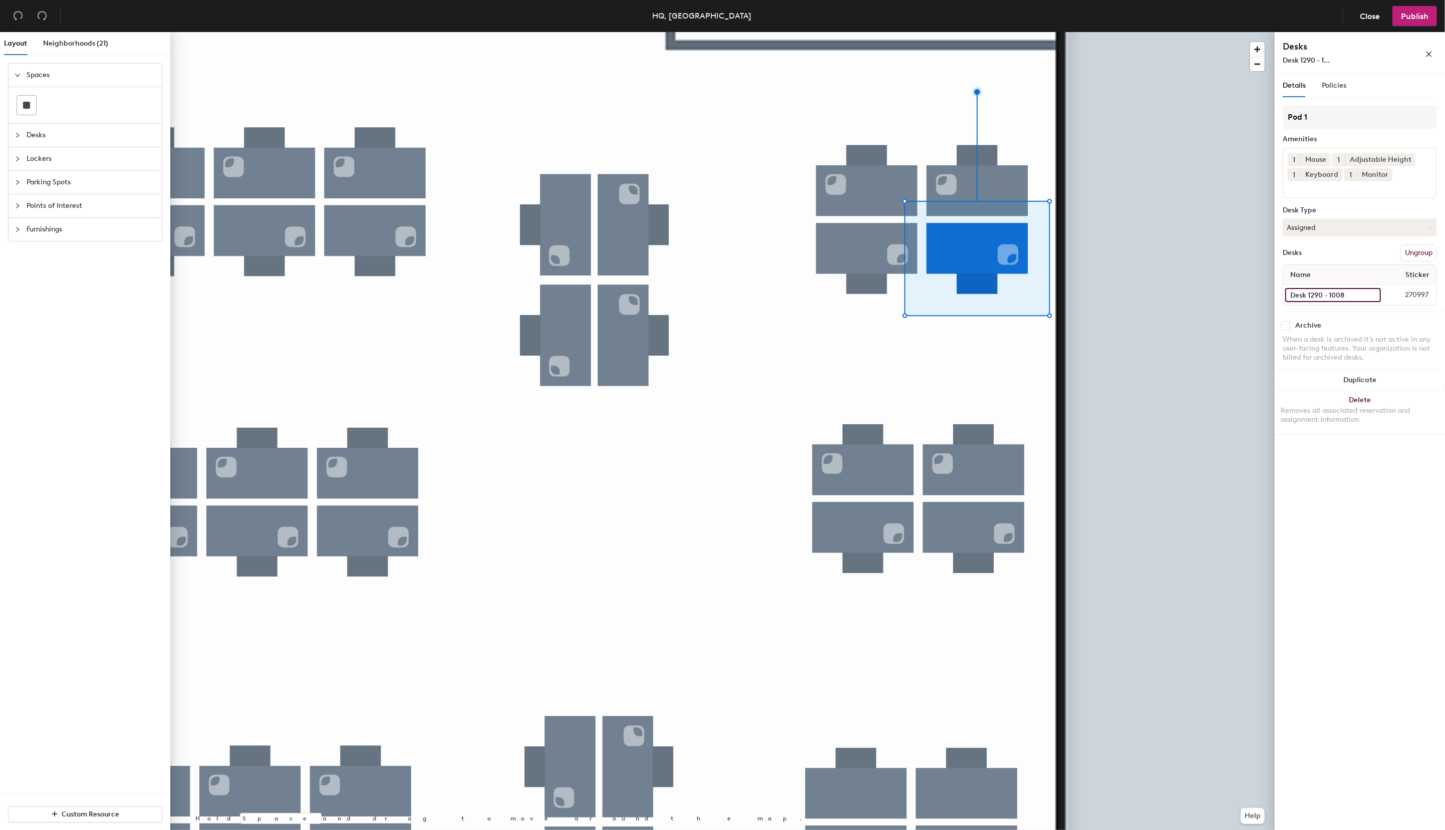
click at [1340, 296] on input "Desk 1290 - 1008" at bounding box center [1333, 295] width 96 height 14
click at [1343, 294] on input "Desk 1290 - 1008" at bounding box center [1333, 295] width 96 height 14
type input "Desk 1290 - 1016"
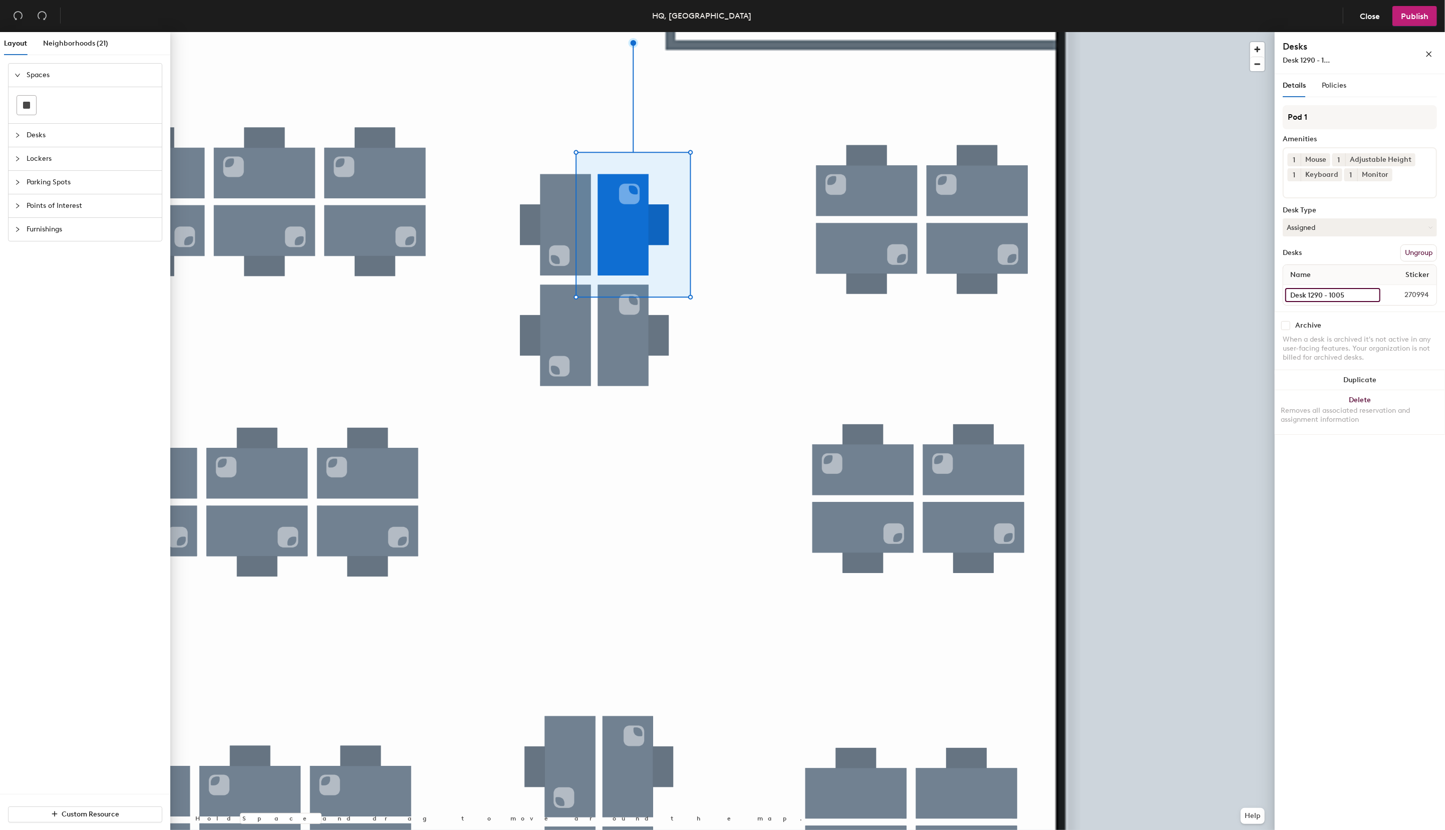
click at [1332, 292] on input "Desk 1290 - 1005" at bounding box center [1332, 295] width 95 height 14
click at [1353, 294] on input "Desk 1290 - 1005" at bounding box center [1332, 295] width 95 height 14
click at [1345, 295] on input "Desk 1290 - 1005" at bounding box center [1332, 295] width 95 height 14
click at [1339, 292] on input "Desk 1290 - 1005" at bounding box center [1332, 295] width 95 height 14
click at [1354, 296] on input "Desk 1290 - 1005" at bounding box center [1332, 295] width 95 height 14
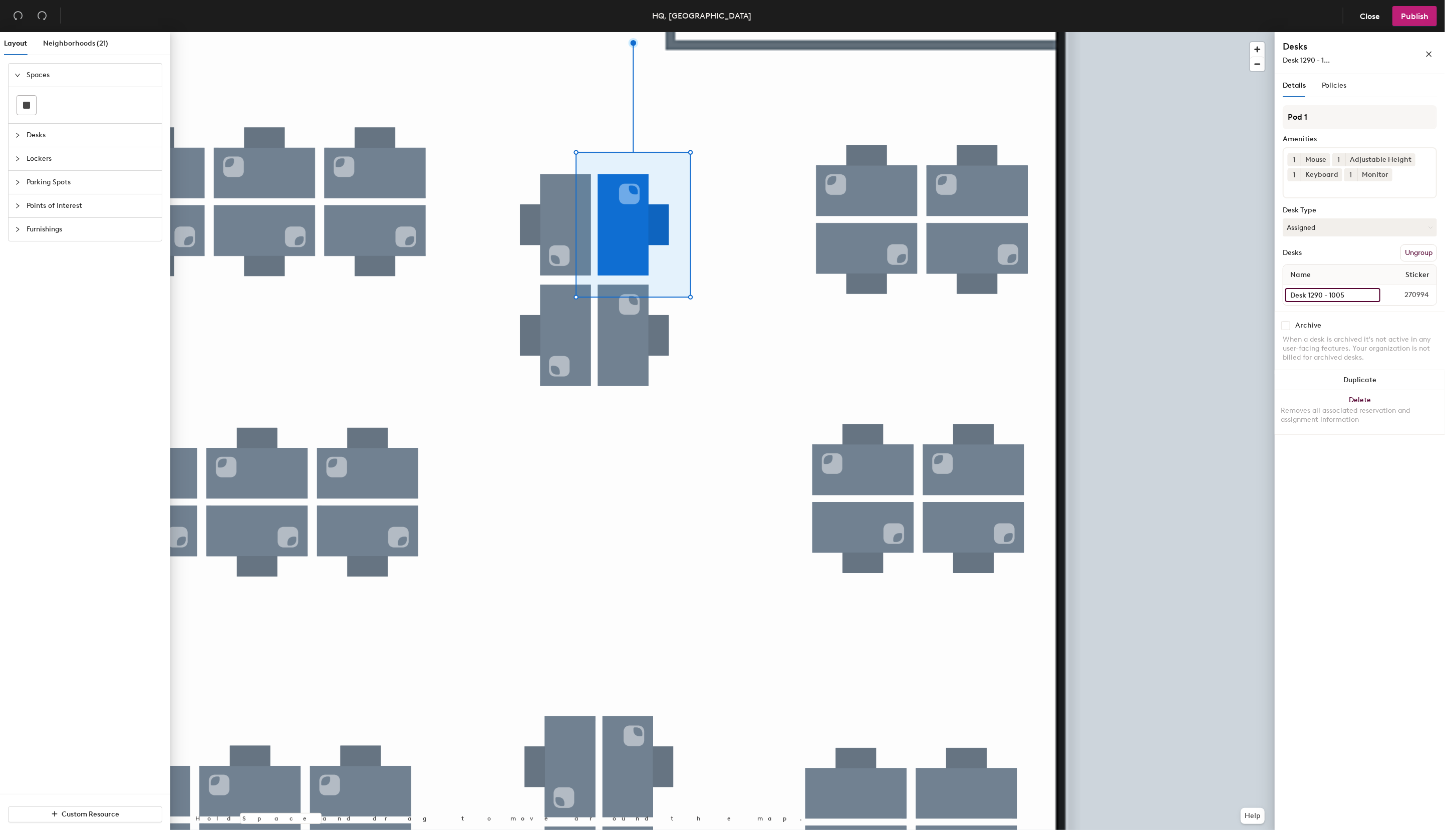
click at [1354, 296] on input "Desk 1290 - 1005" at bounding box center [1332, 295] width 95 height 14
click at [1351, 294] on input "Desk 1290 - 1005" at bounding box center [1332, 295] width 95 height 14
type input "Desk 1290 - 1011"
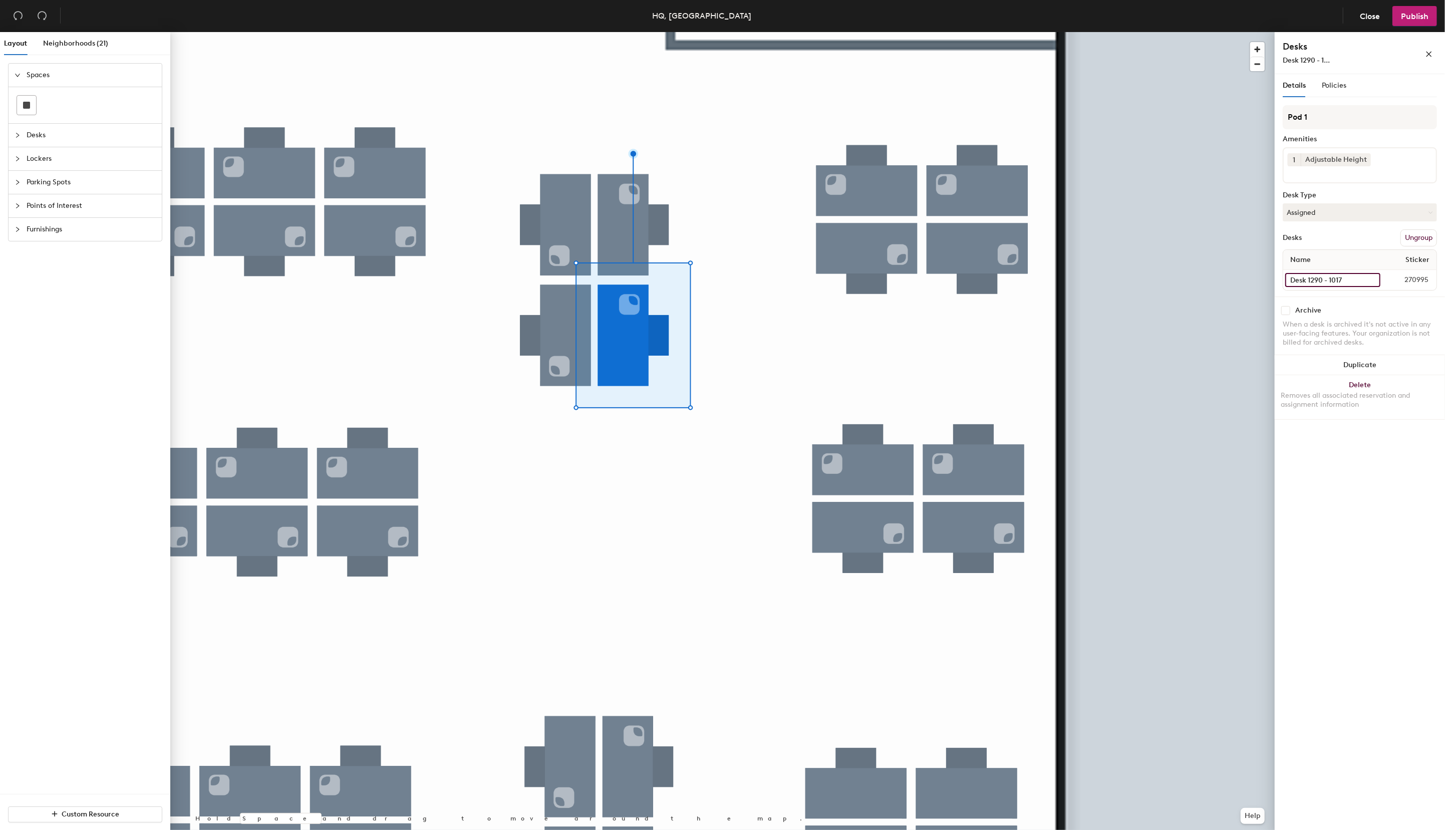
click at [1340, 282] on input "Desk 1290 - 1017" at bounding box center [1332, 280] width 95 height 14
click at [1345, 279] on input "Desk 1290 - 1017" at bounding box center [1332, 280] width 95 height 14
click at [1345, 280] on input "Desk 1290 - 1017" at bounding box center [1332, 280] width 95 height 14
click at [1347, 282] on input "Desk 1290 - 1017" at bounding box center [1332, 280] width 95 height 14
type input "Desk 1290 - 1012"
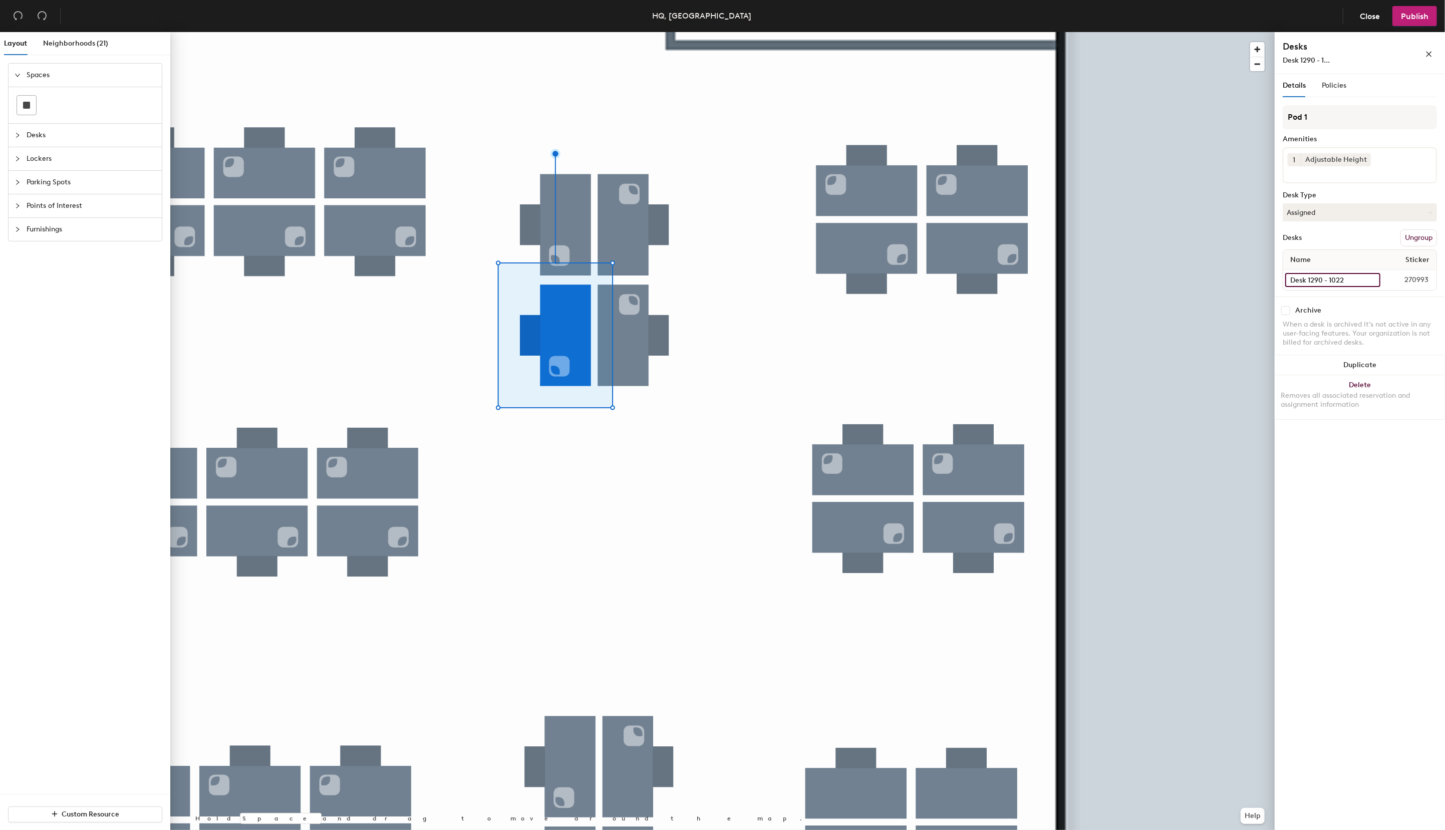
click at [1331, 279] on input "Desk 1290 - 1022" at bounding box center [1332, 280] width 95 height 14
click at [1334, 280] on input "Desk 1290 - 1022" at bounding box center [1332, 280] width 95 height 14
type input "Desk 1290 - 1009"
click at [1410, 18] on span "Publish" at bounding box center [1415, 17] width 28 height 10
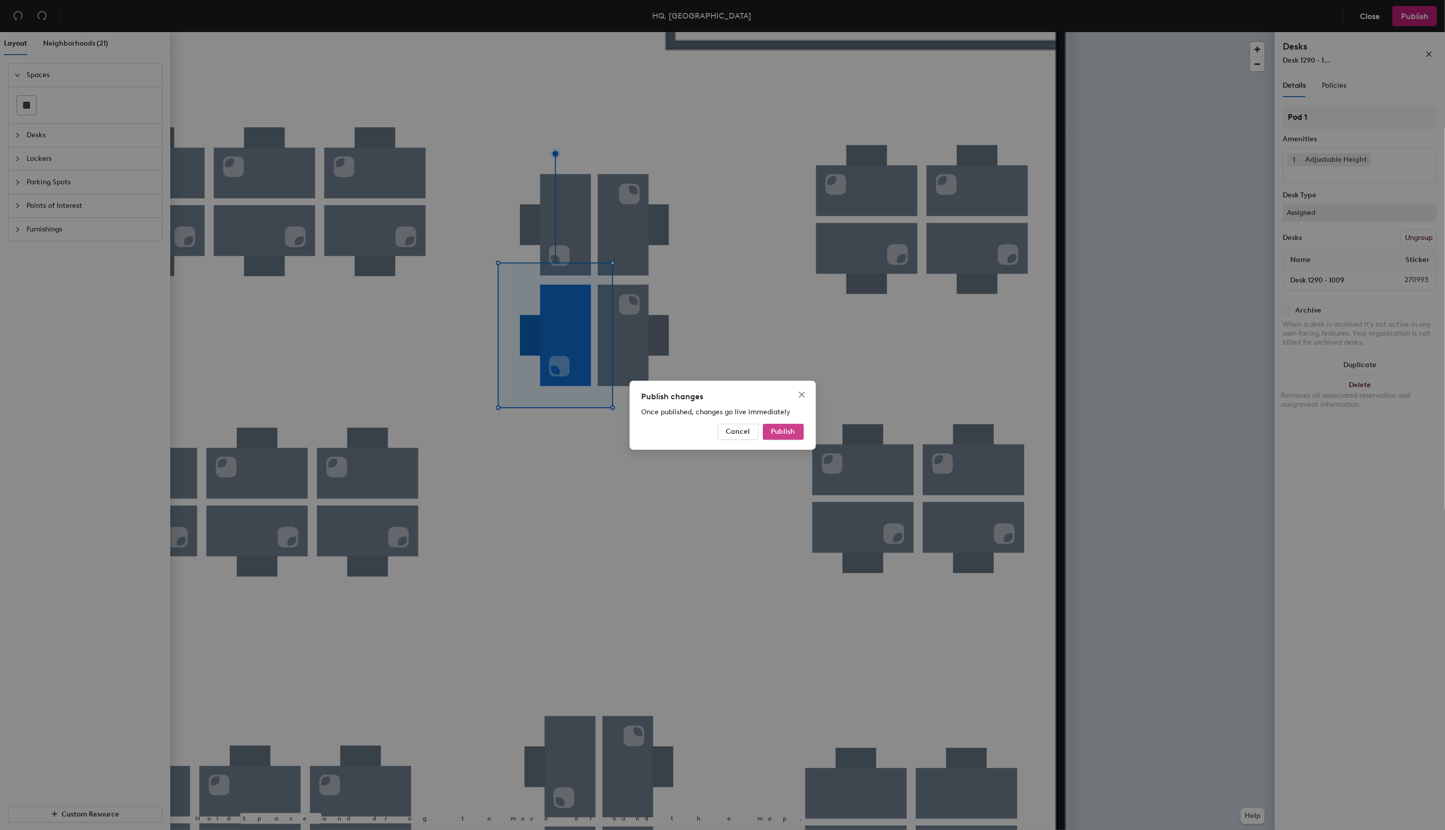
click at [792, 431] on span "Publish" at bounding box center [783, 431] width 24 height 9
